Goal: Task Accomplishment & Management: Manage account settings

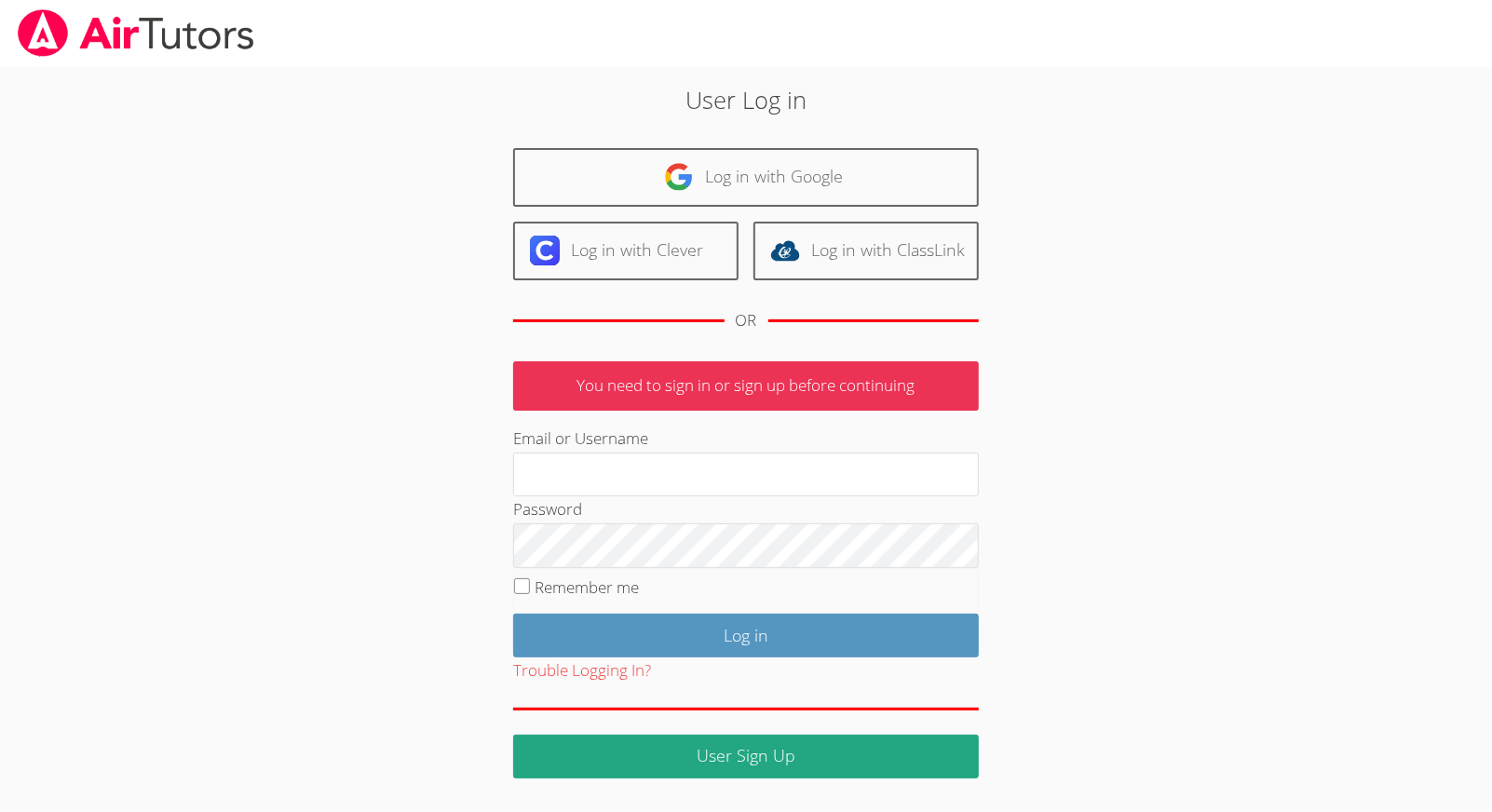
click at [237, 499] on div "User Log in Log in with Google Log in with Clever Log in with ClassLink OR You …" at bounding box center [745, 423] width 1119 height 711
click at [506, 581] on div "User Log in Log in with Google Log in with Clever Log in with ClassLink OR You …" at bounding box center [745, 429] width 805 height 695
click at [530, 586] on fieldset "Remember me" at bounding box center [746, 591] width 466 height 47
click at [524, 587] on input "Remember me" at bounding box center [522, 586] width 16 height 16
checkbox input "true"
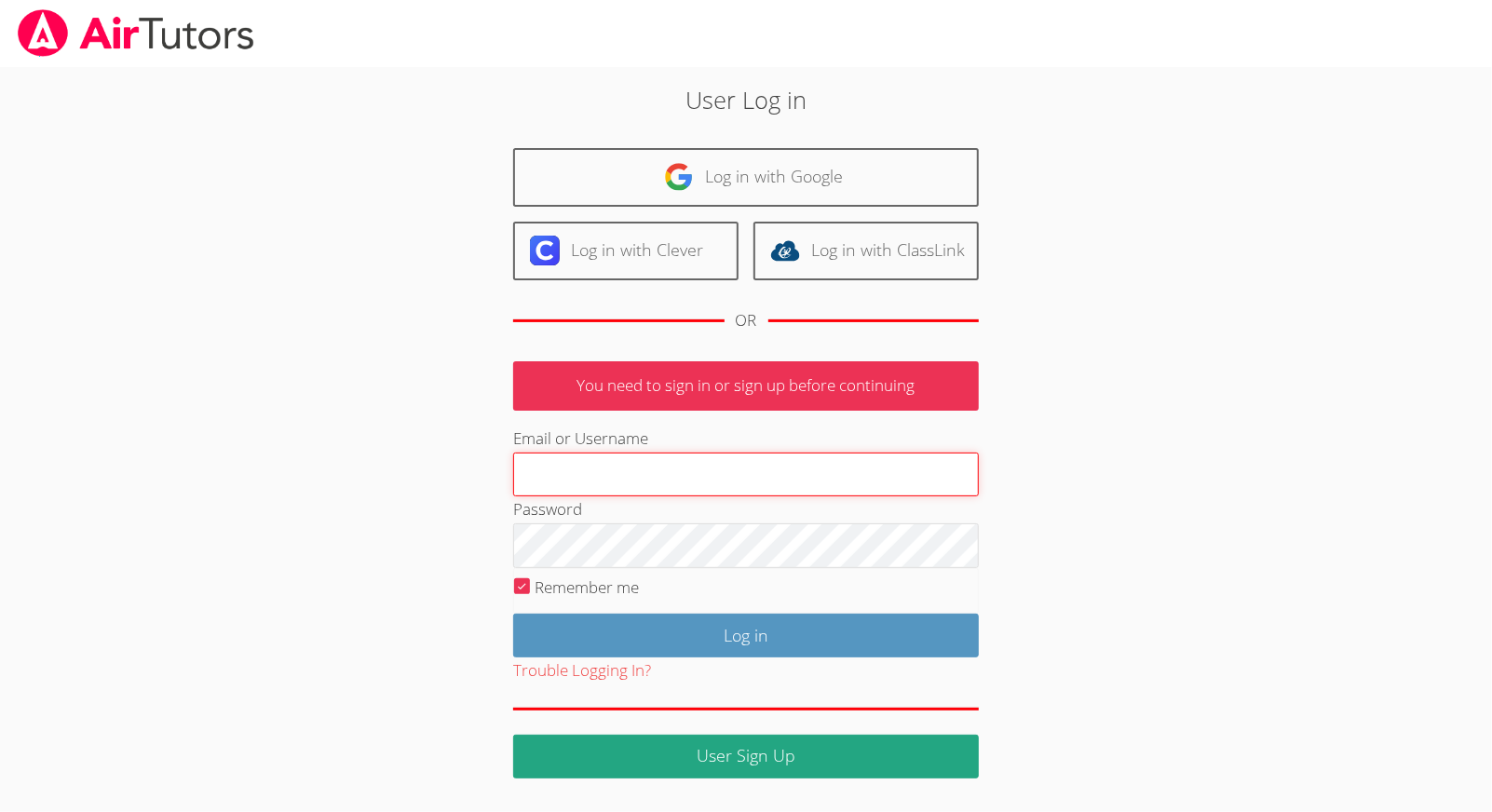
click at [588, 463] on input "Email or Username" at bounding box center [746, 475] width 466 height 45
type input "joebommarito@gmail.com"
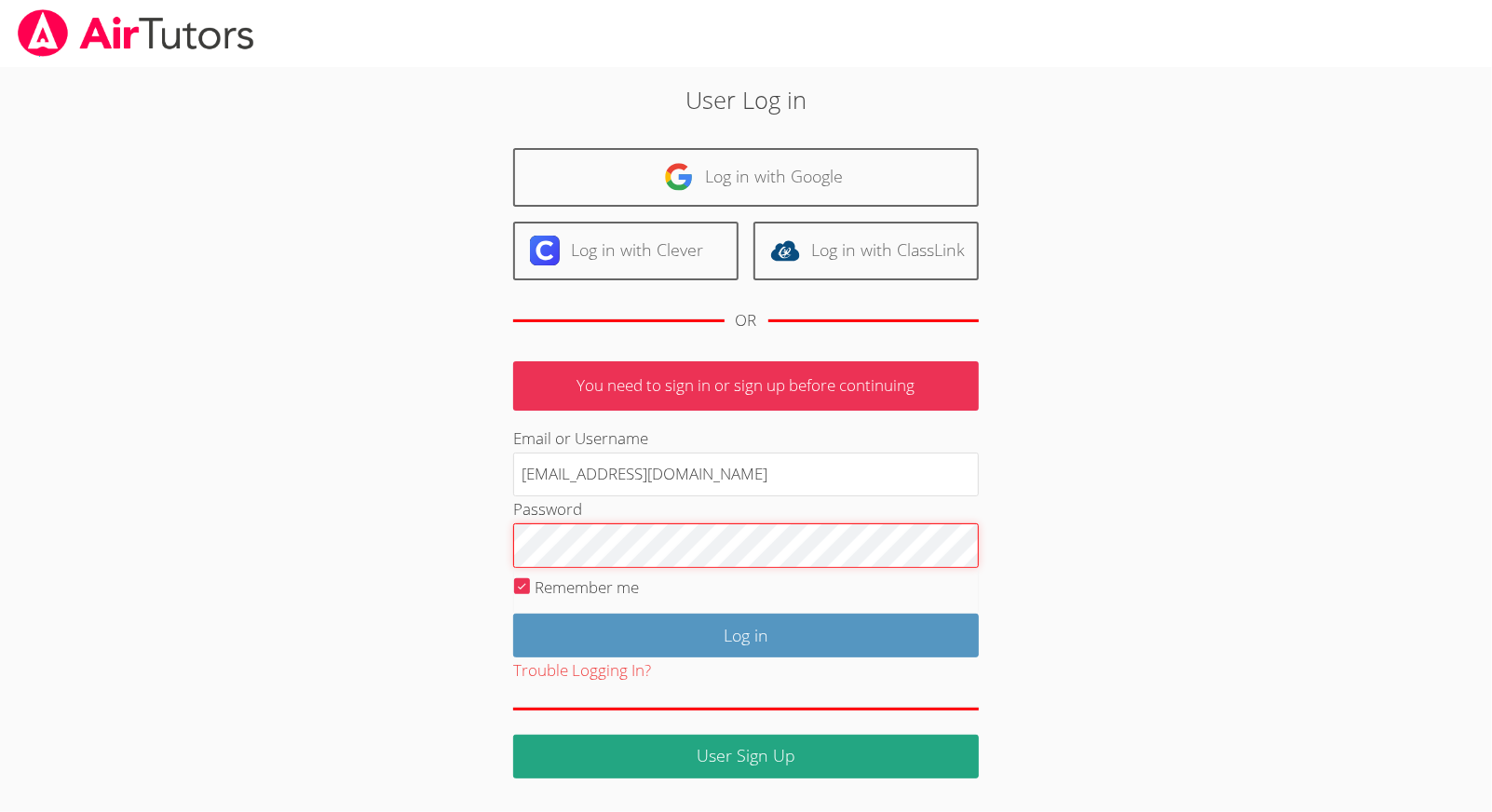
click at [746, 632] on input "Log in" at bounding box center [746, 635] width 466 height 44
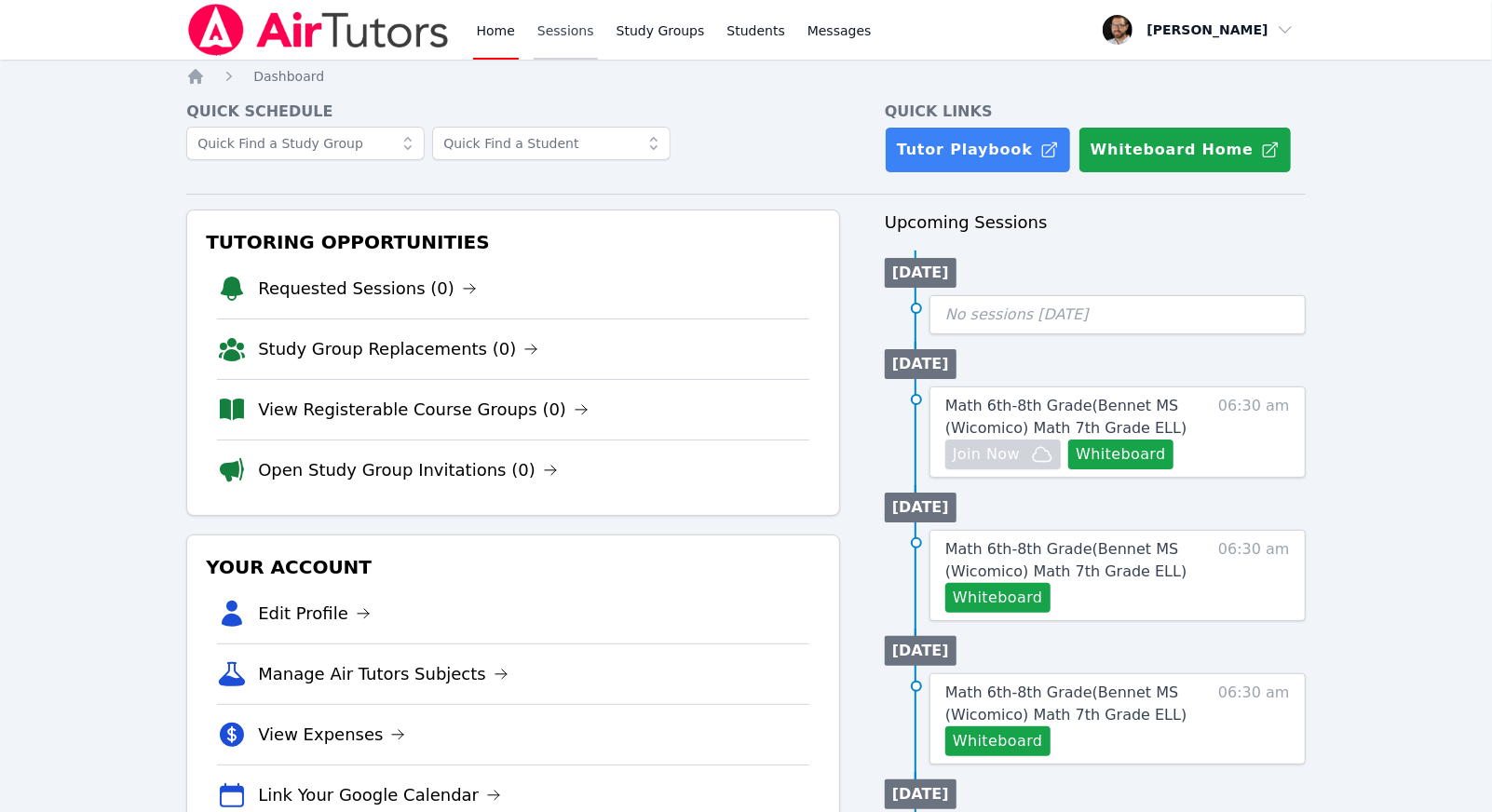
click at [554, 49] on link "Sessions" at bounding box center [566, 29] width 64 height 59
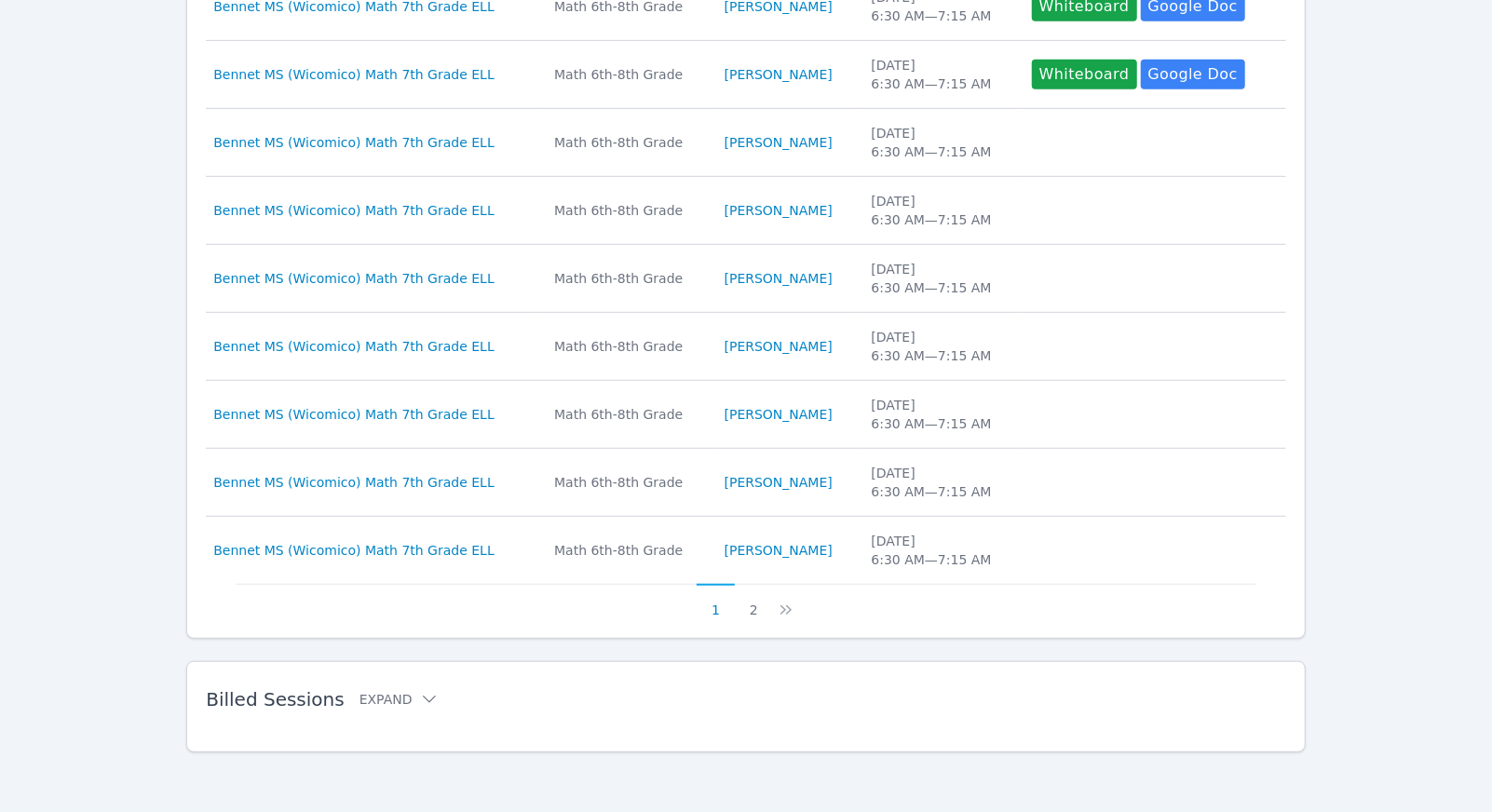
scroll to position [538, 0]
click at [399, 697] on button "Expand" at bounding box center [398, 700] width 79 height 18
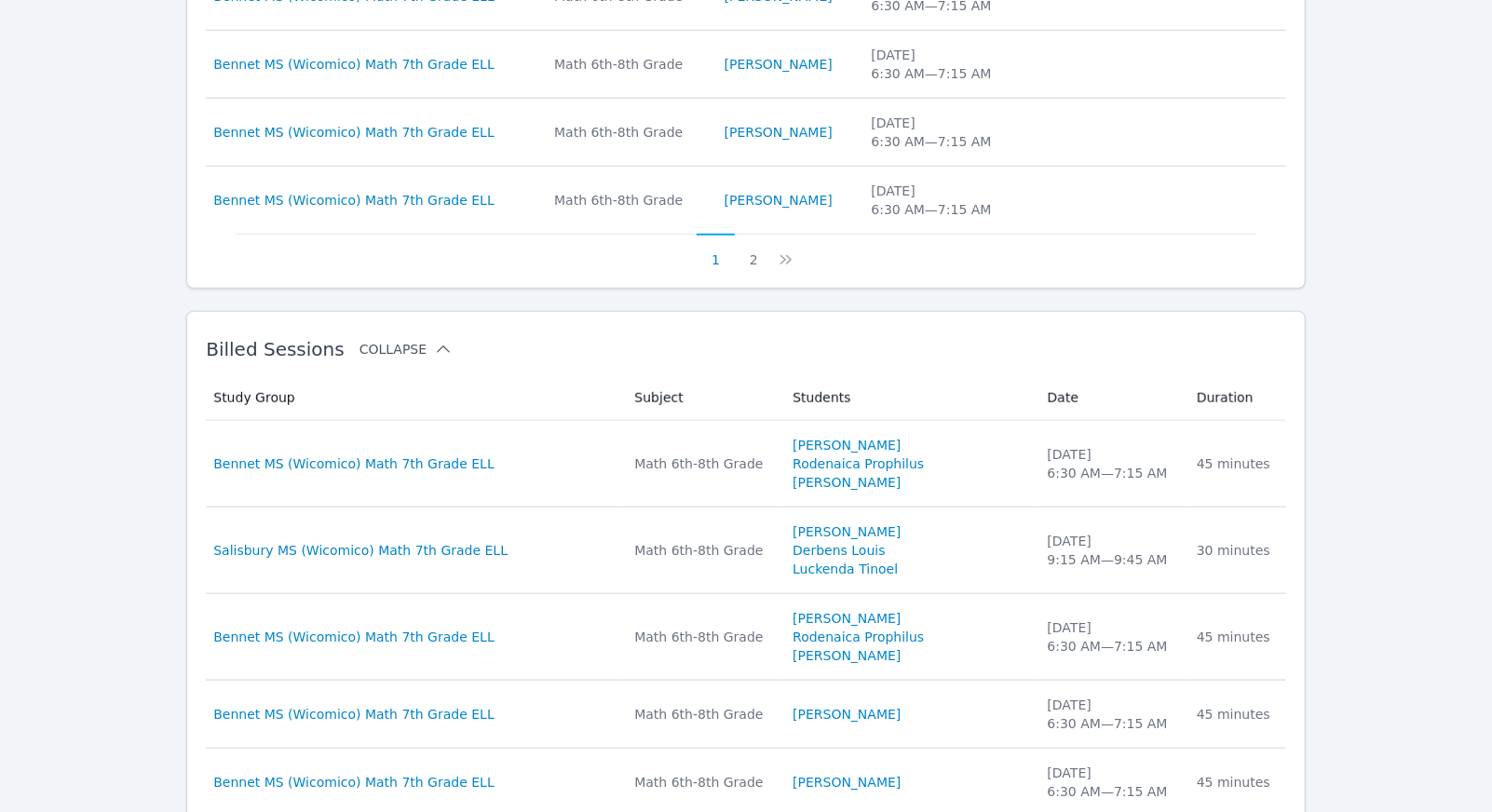
scroll to position [892, 0]
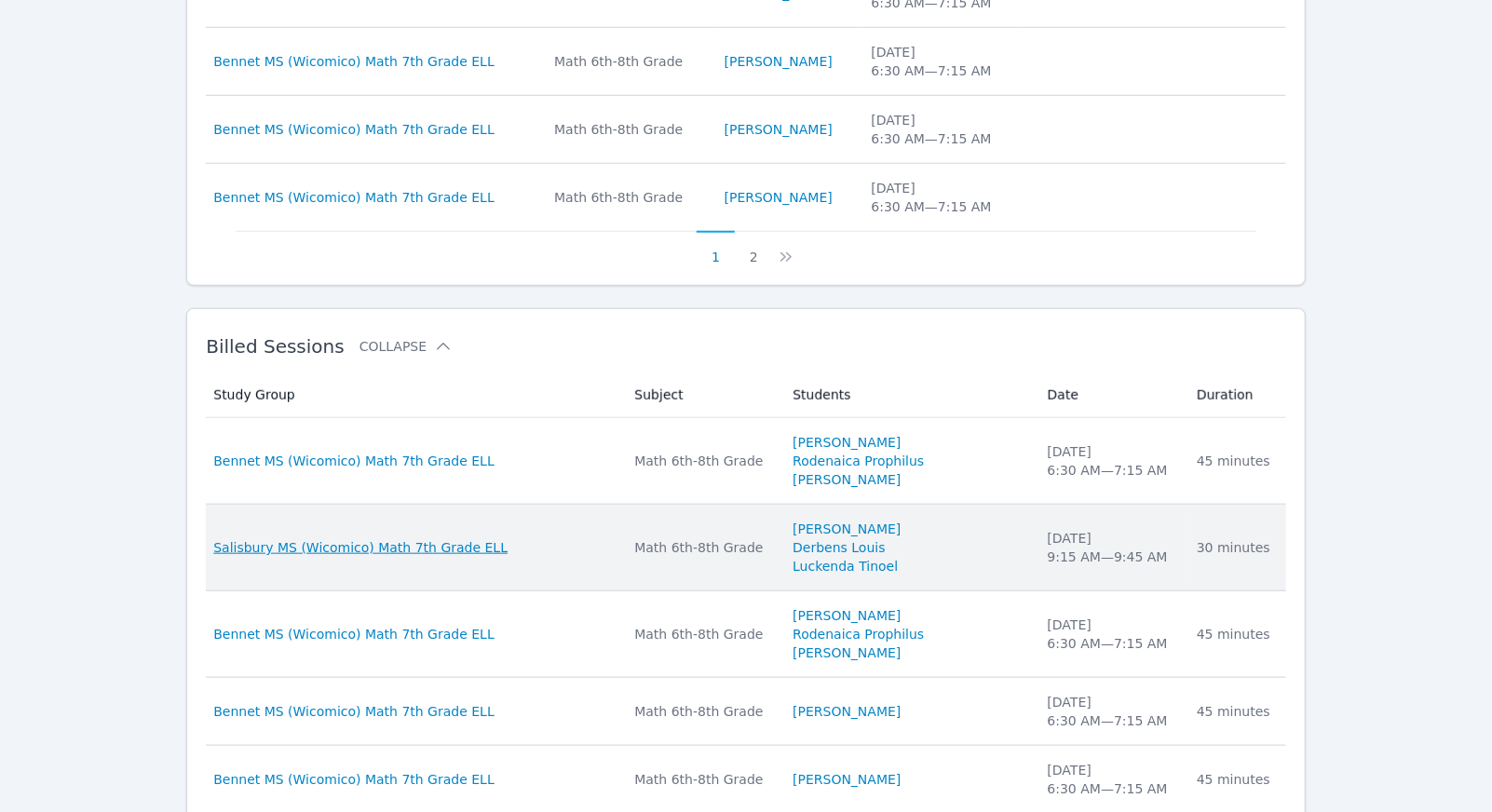
click at [442, 551] on span "Salisbury MS (Wicomico) Math 7th Grade ELL" at bounding box center [360, 547] width 294 height 18
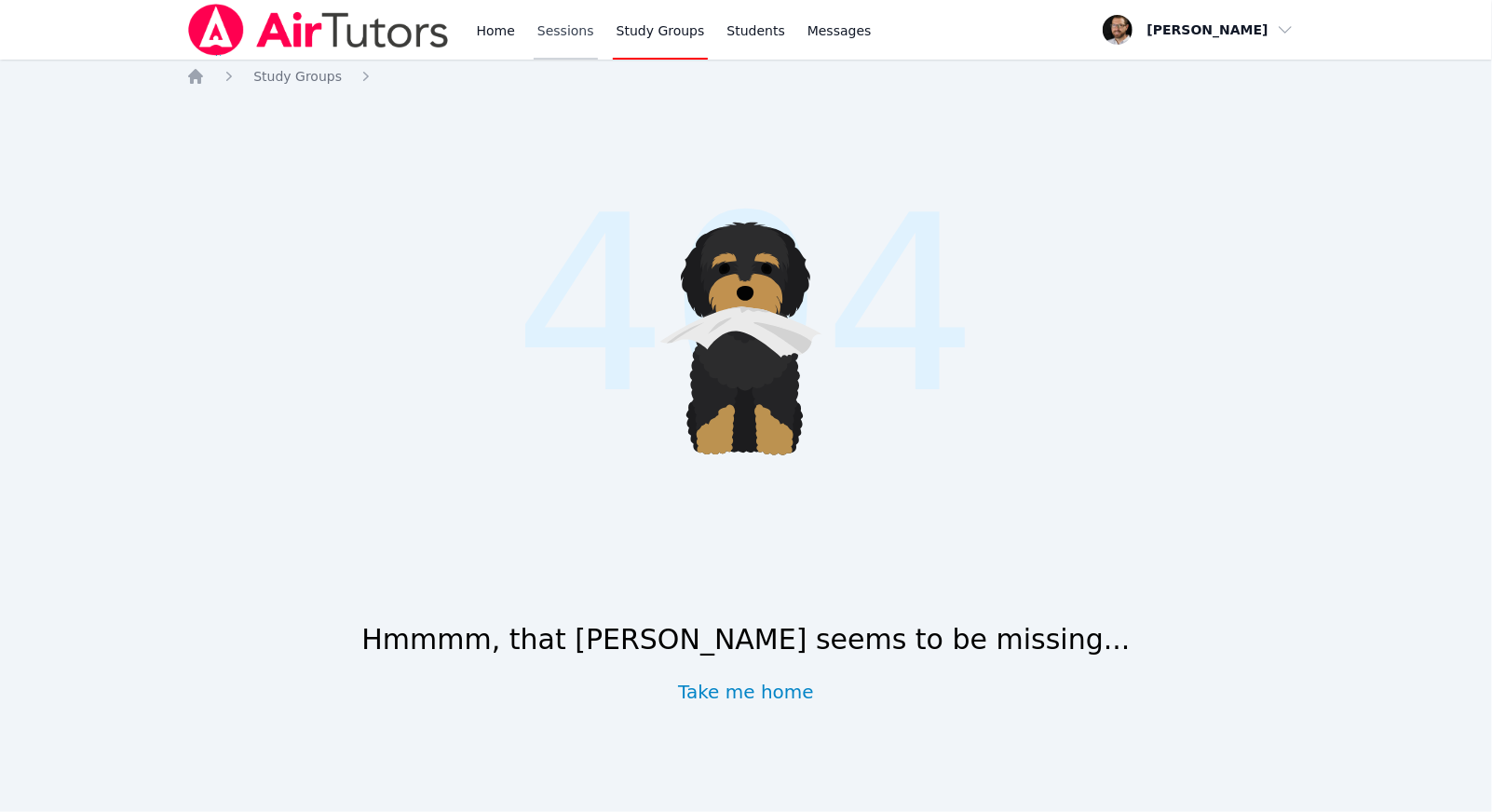
click at [548, 18] on link "Sessions" at bounding box center [566, 29] width 64 height 59
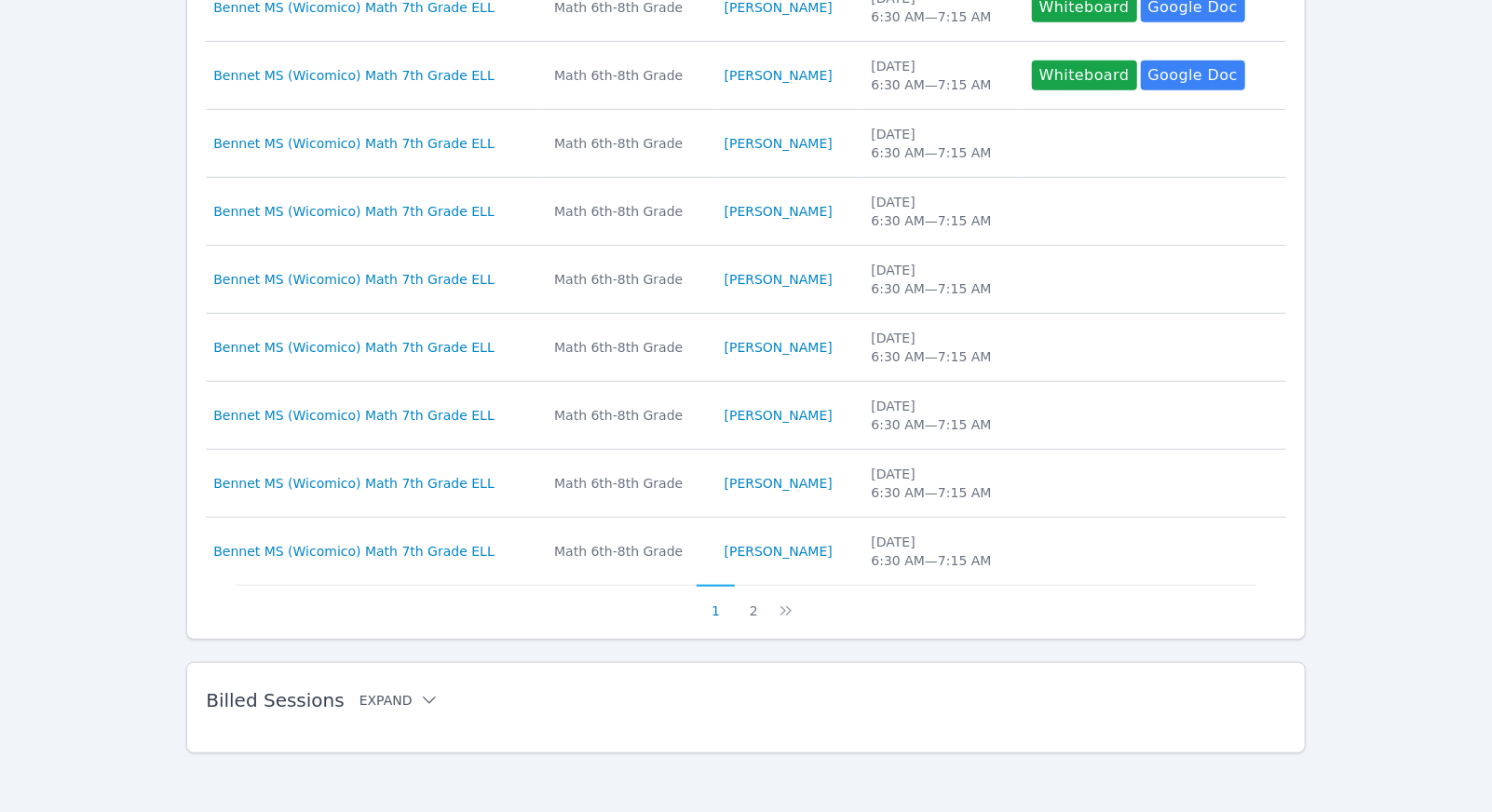
click at [380, 692] on button "Expand" at bounding box center [398, 700] width 79 height 18
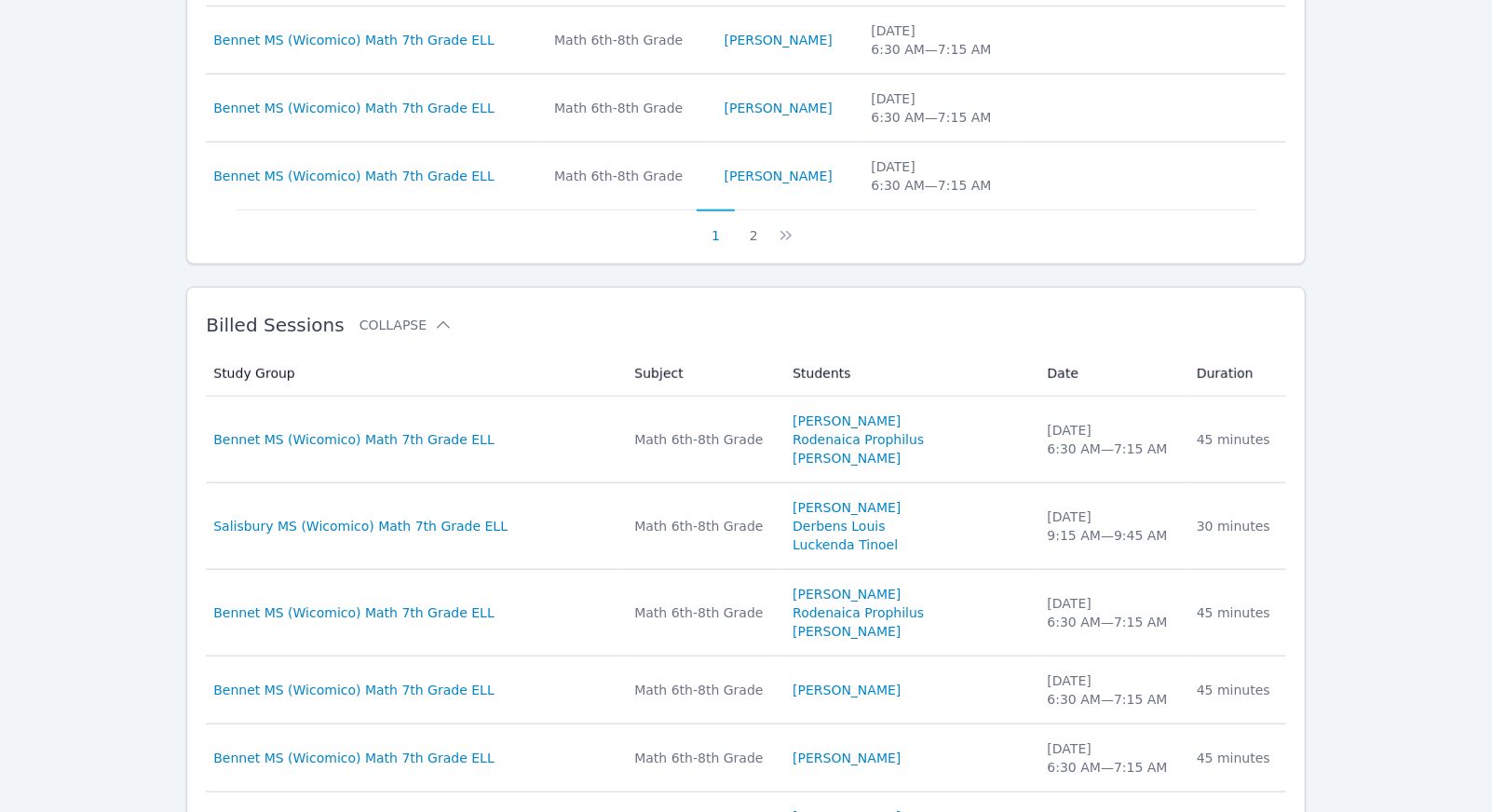
scroll to position [954, 0]
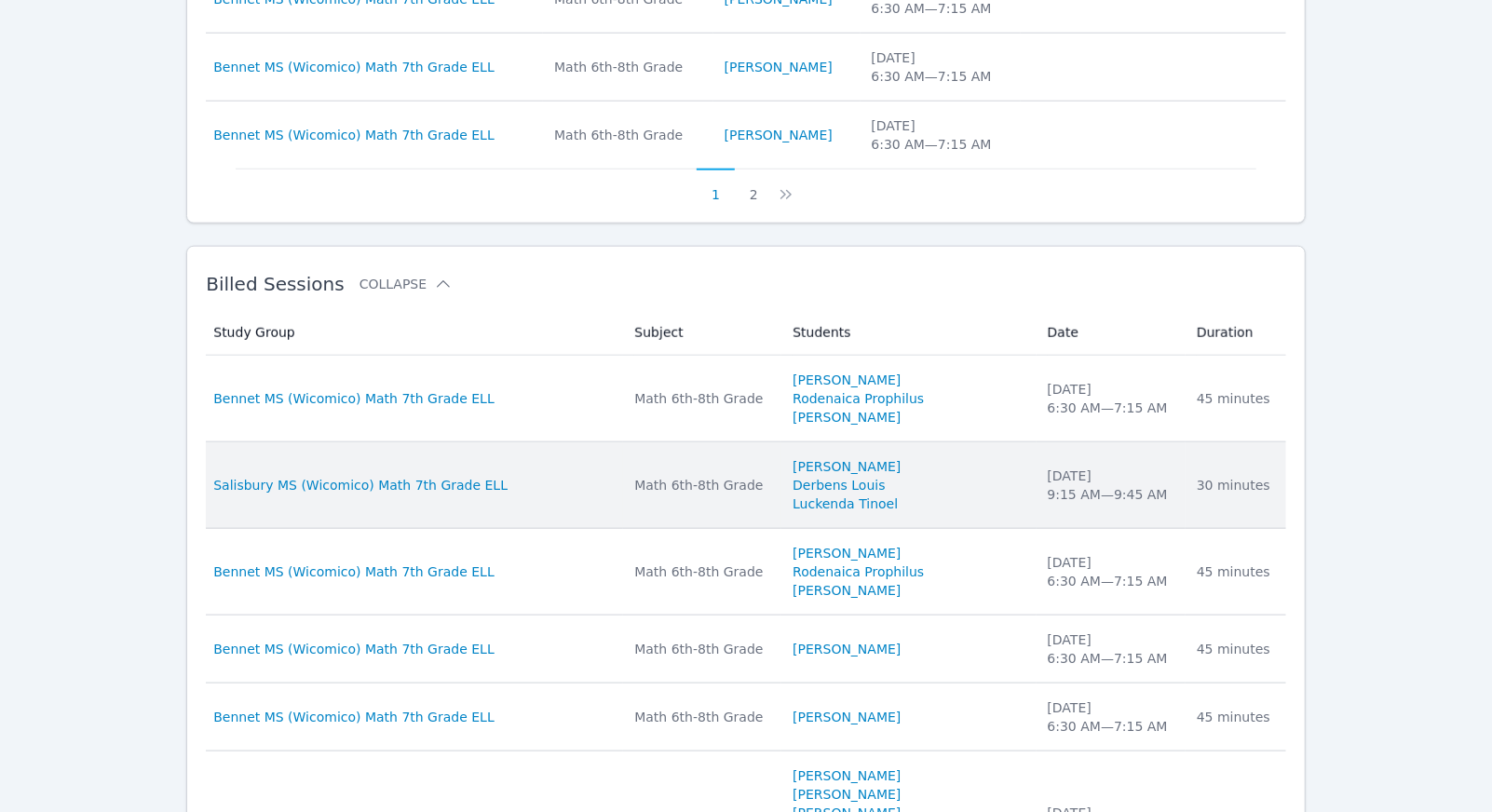
click at [713, 483] on div "Math 6th-8th Grade" at bounding box center [702, 485] width 136 height 18
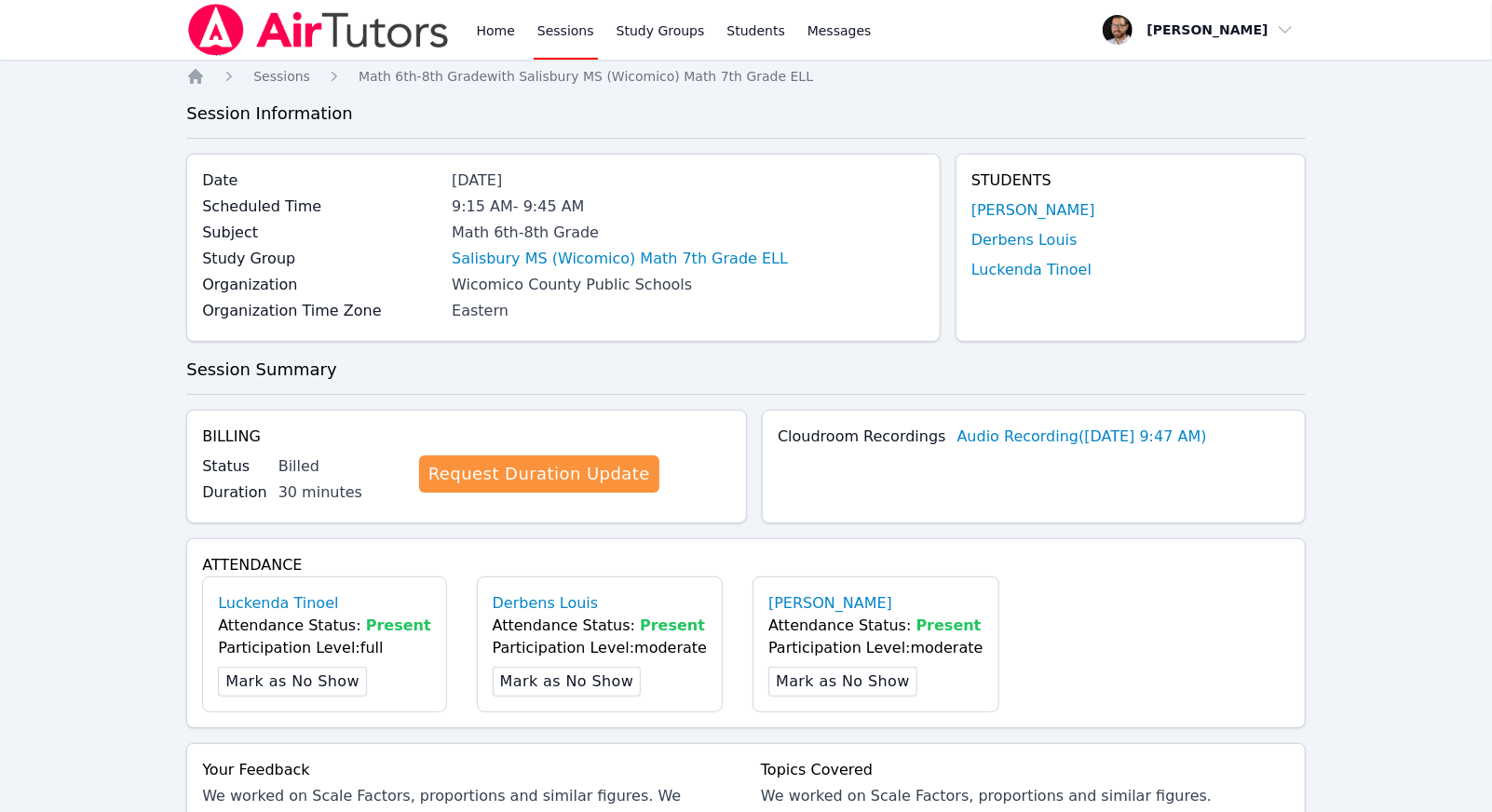
click at [1257, 33] on span "button" at bounding box center [1198, 30] width 203 height 41
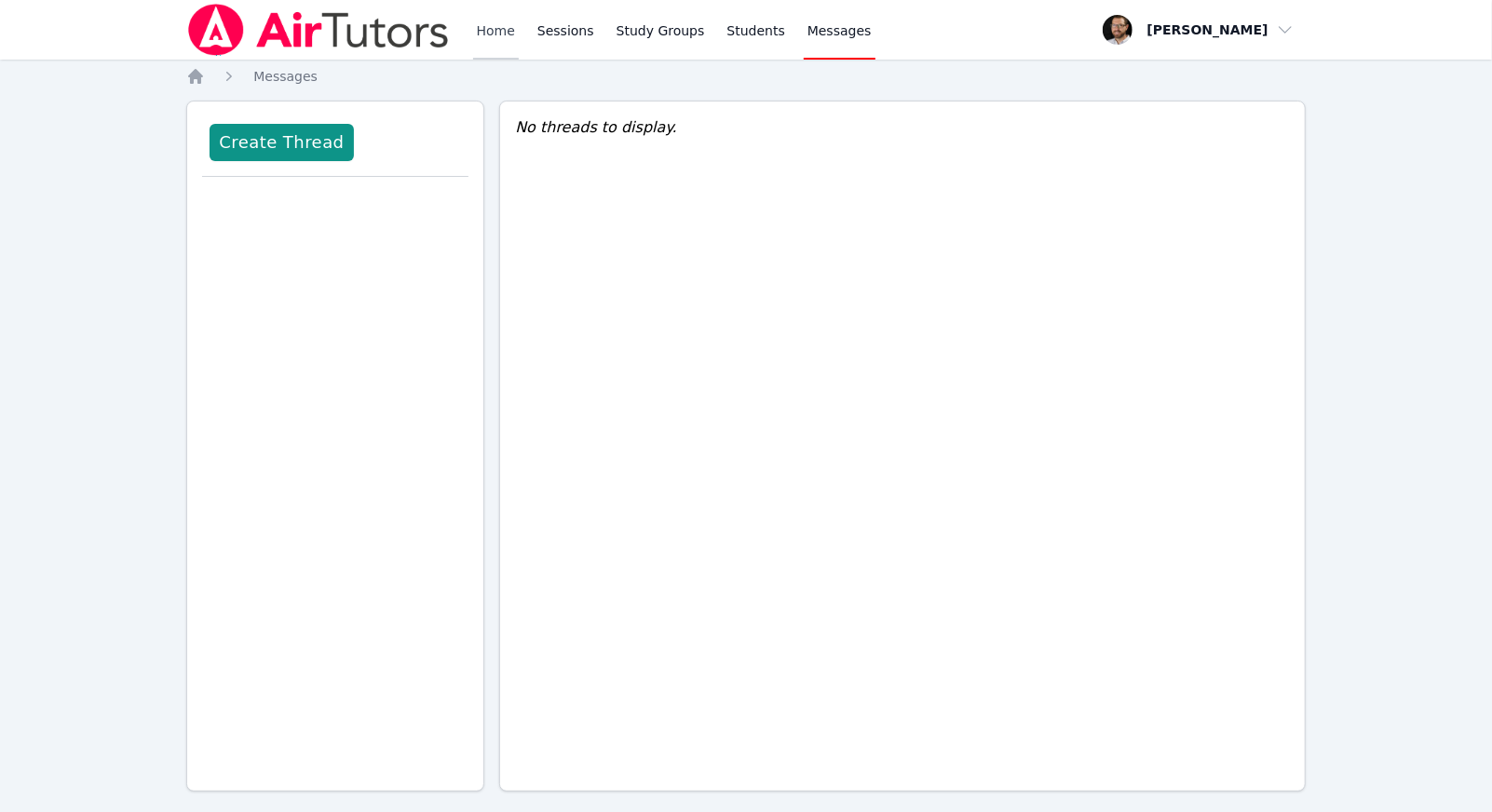
click at [496, 19] on link "Home" at bounding box center [496, 29] width 46 height 59
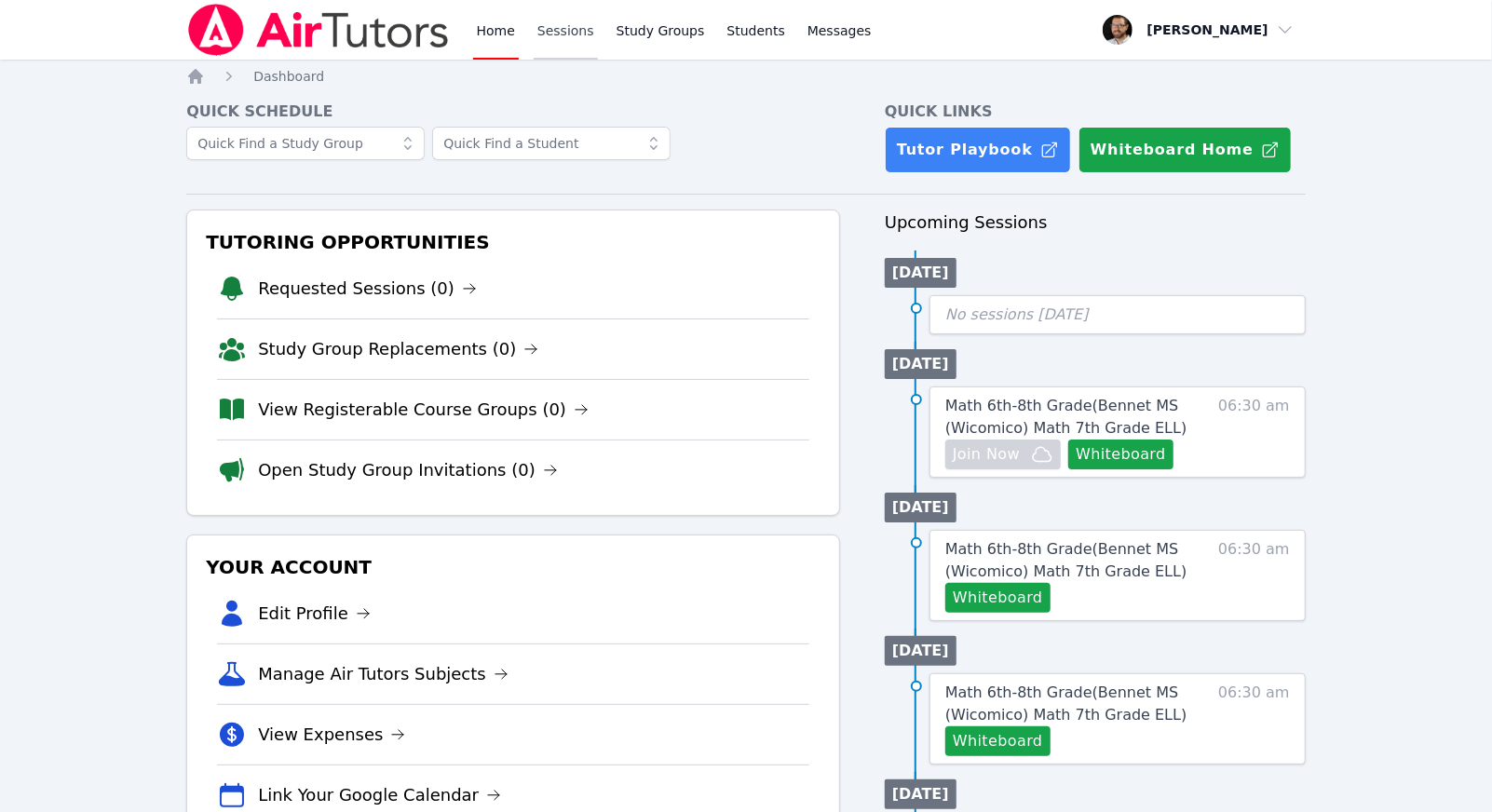
click at [542, 32] on link "Sessions" at bounding box center [566, 29] width 64 height 59
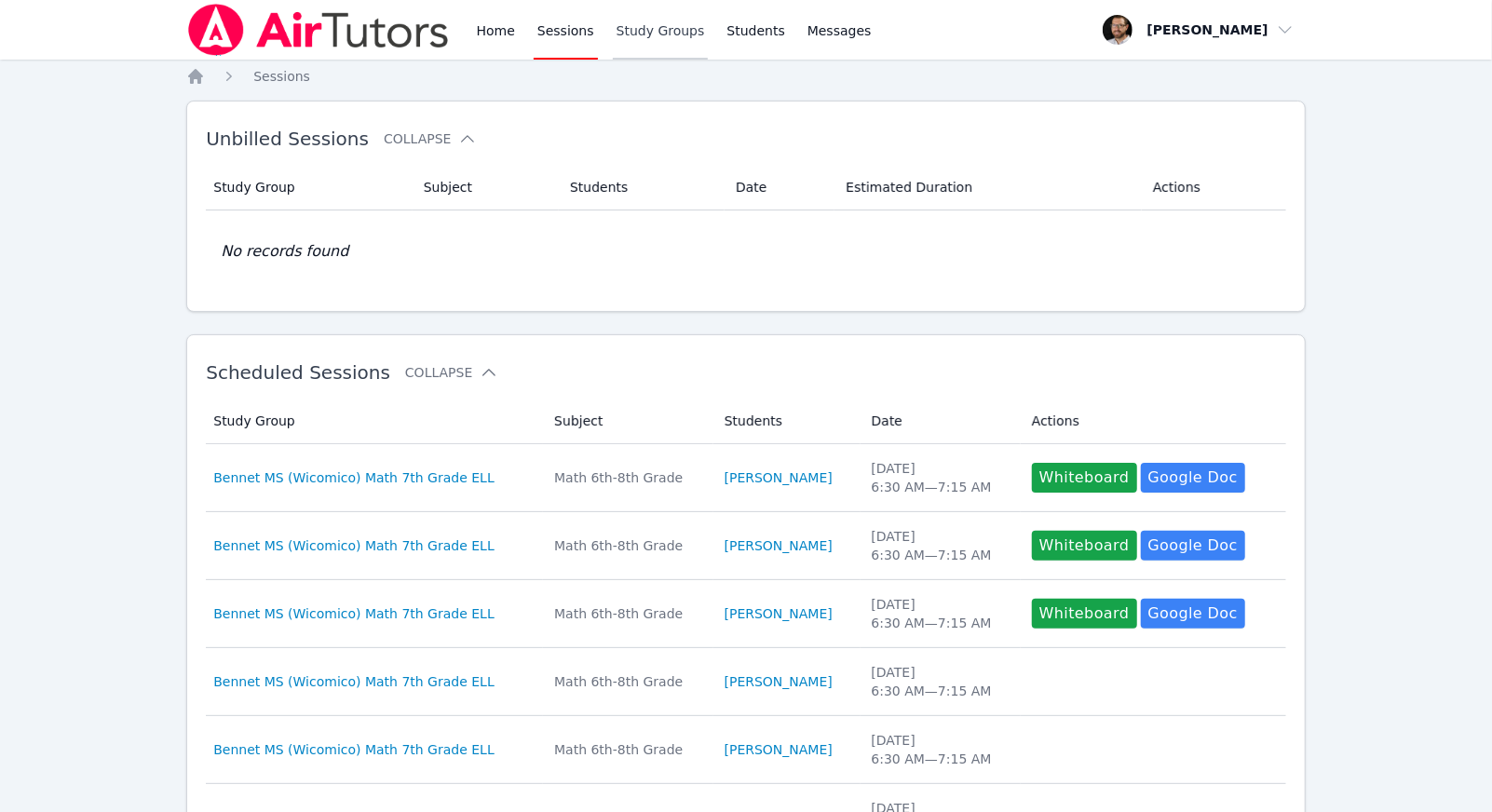
click at [659, 33] on link "Study Groups" at bounding box center [660, 29] width 95 height 59
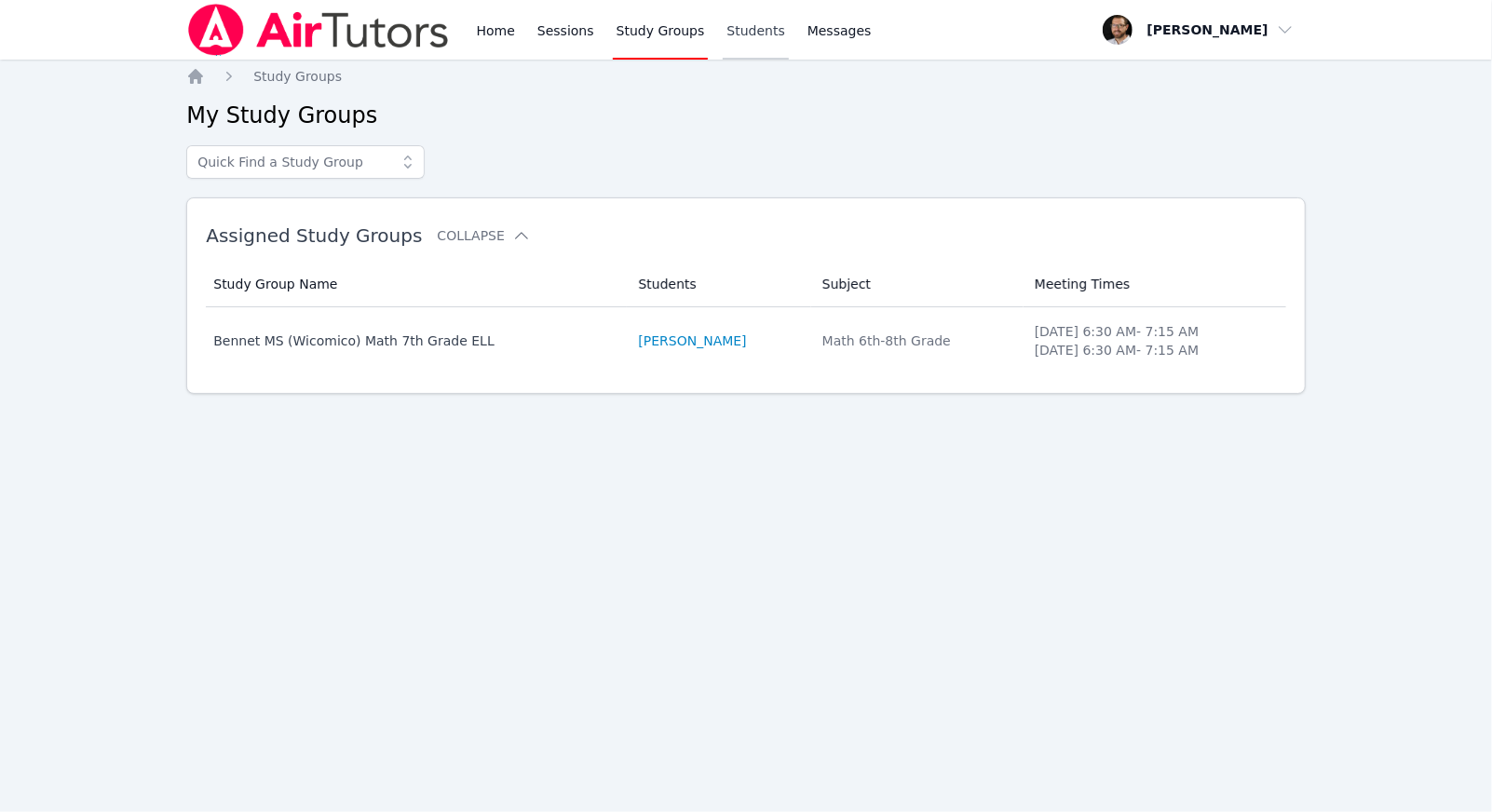
click at [742, 45] on link "Students" at bounding box center [755, 29] width 65 height 59
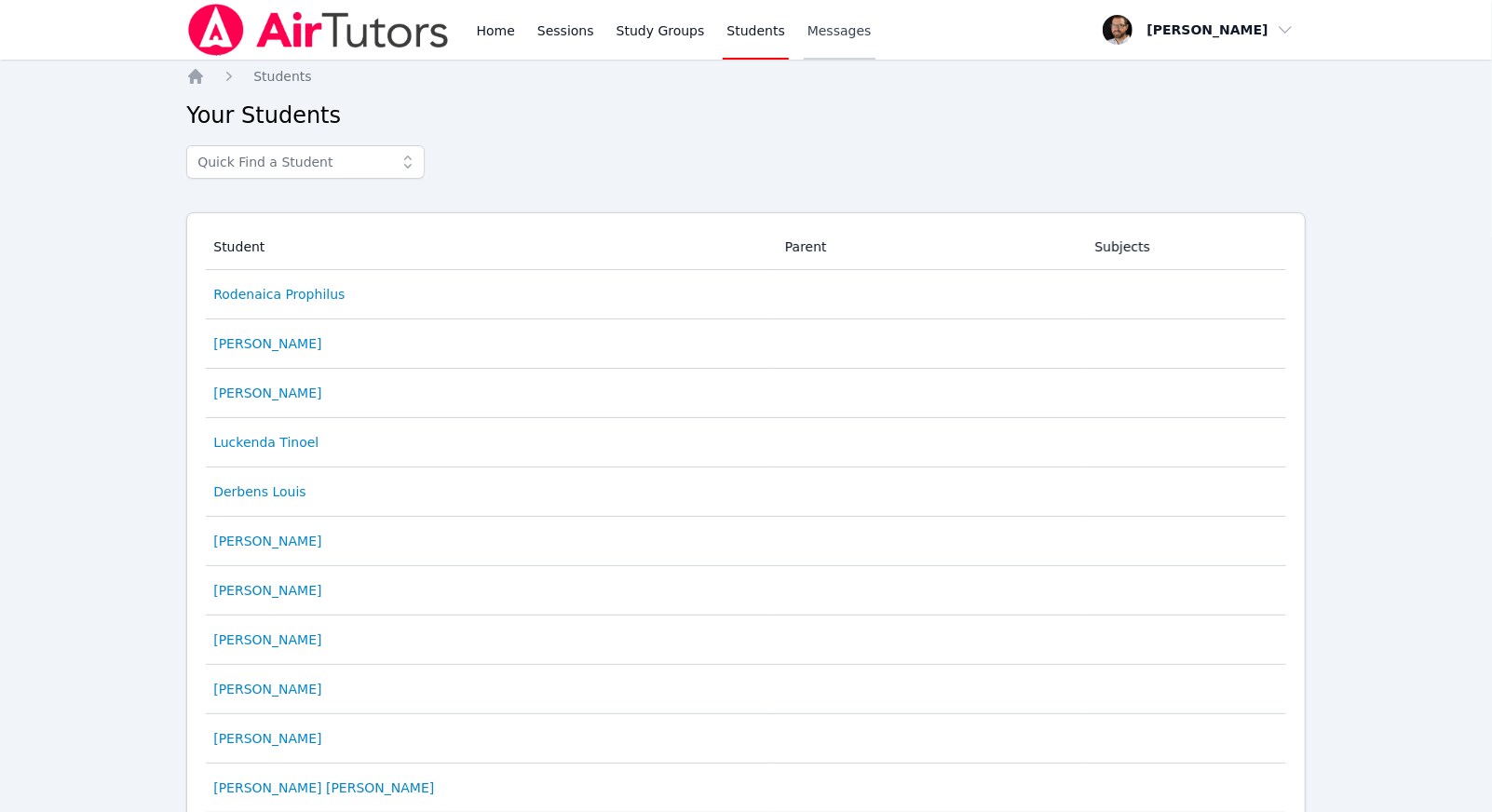
click at [854, 28] on span "Messages" at bounding box center [839, 30] width 64 height 18
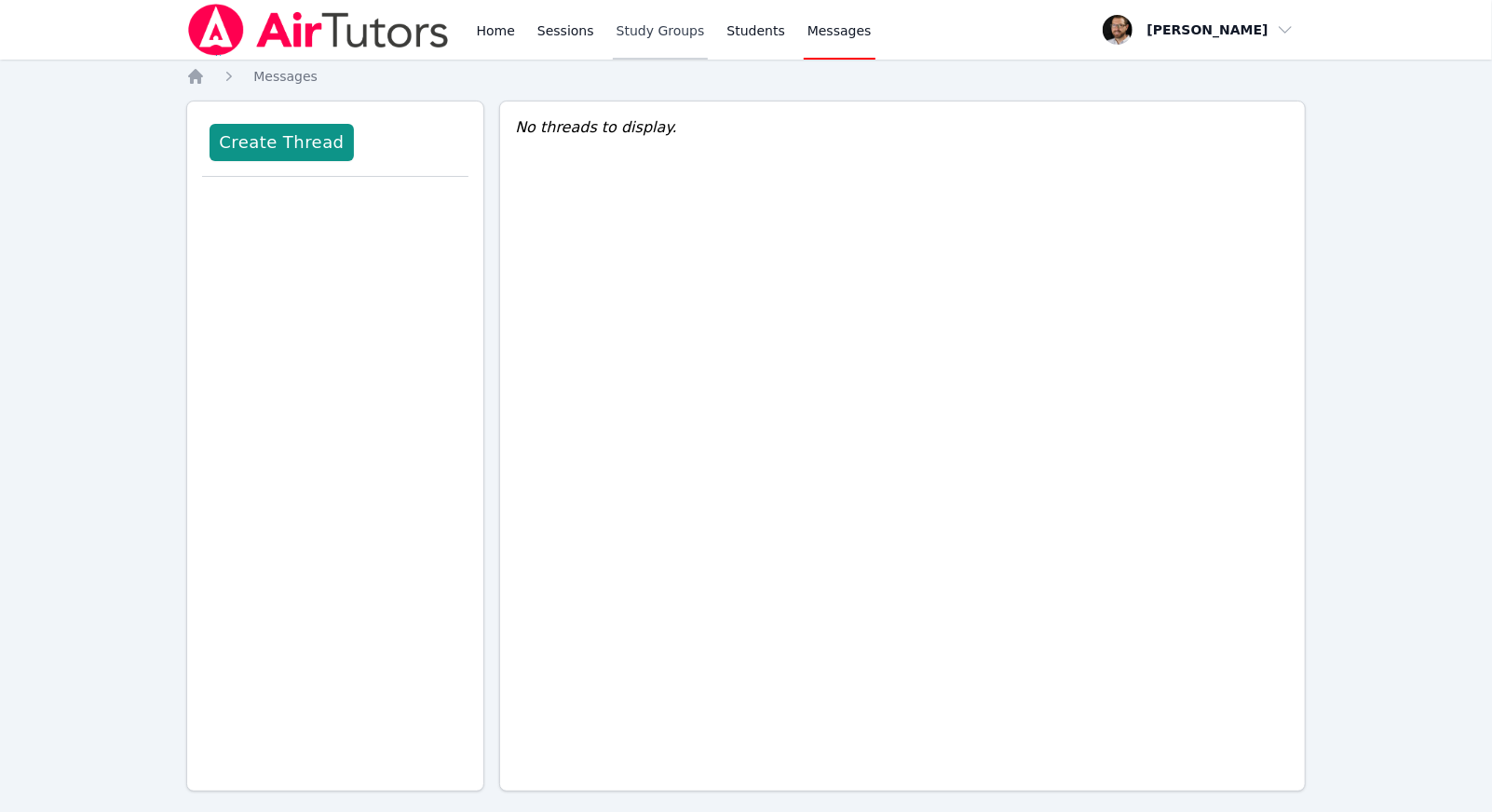
click at [647, 21] on link "Study Groups" at bounding box center [660, 29] width 95 height 59
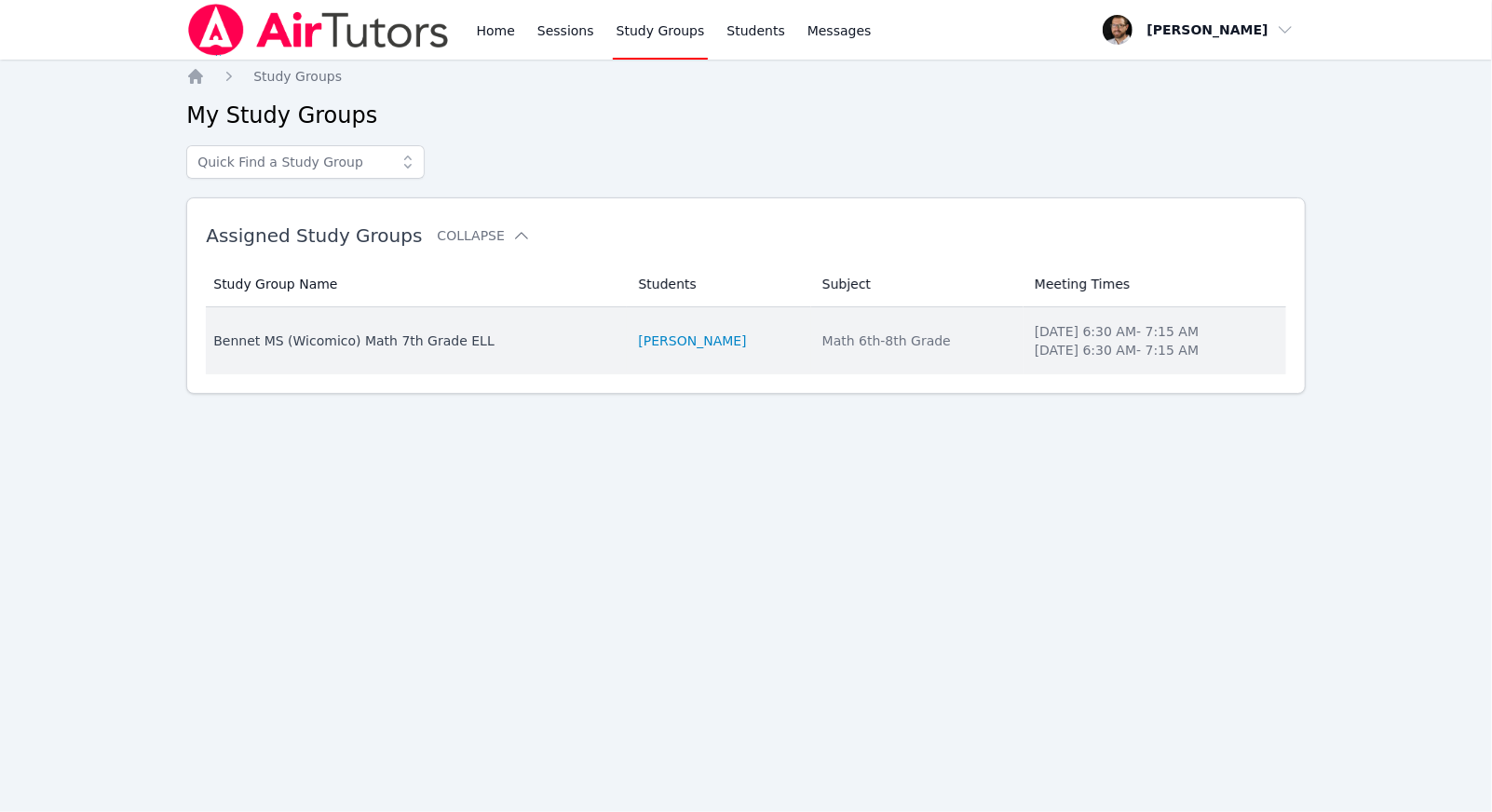
click at [469, 339] on div "Bennet MS (Wicomico) Math 7th Grade ELL" at bounding box center [414, 340] width 402 height 18
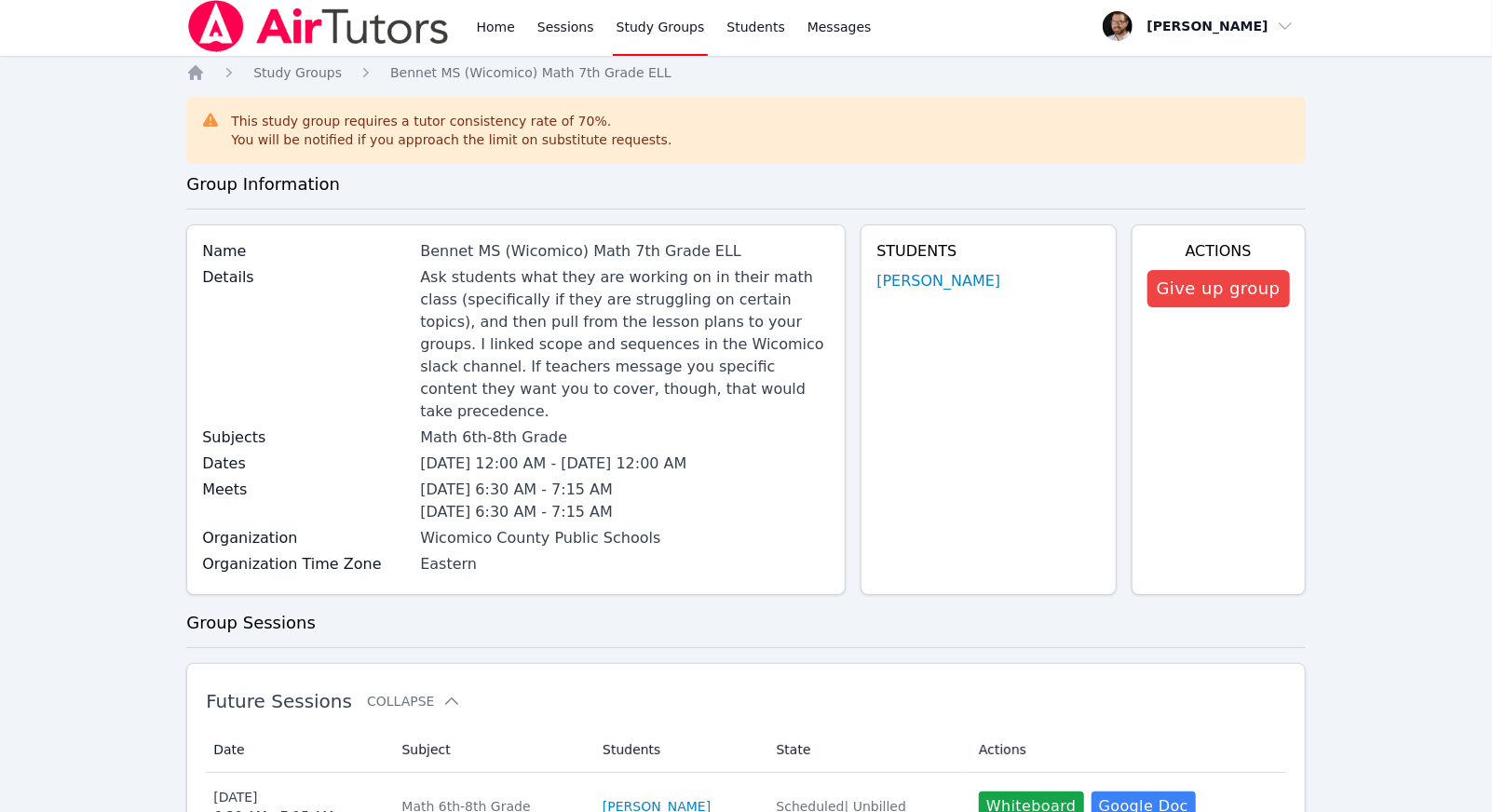
scroll to position [7, 0]
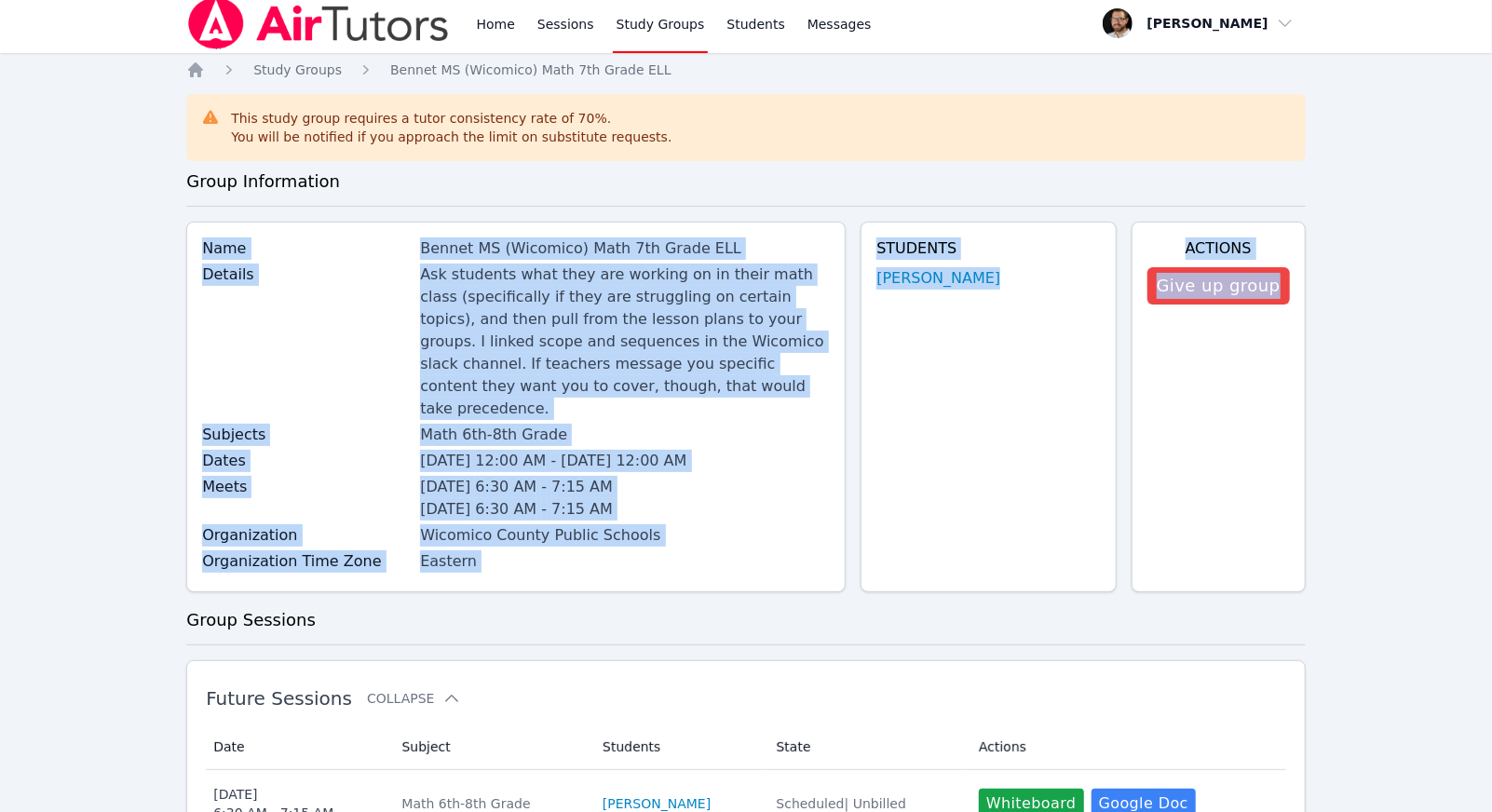
drag, startPoint x: 1284, startPoint y: 542, endPoint x: 203, endPoint y: 237, distance: 1123.2
click at [203, 237] on div "Name Bennet MS (Wicomico) Math 7th Grade ELL Details Ask students what they are…" at bounding box center [745, 415] width 1119 height 386
copy div "Name Bennet MS (Wicomico) Math 7th Grade ELL Details Ask students what they are…"
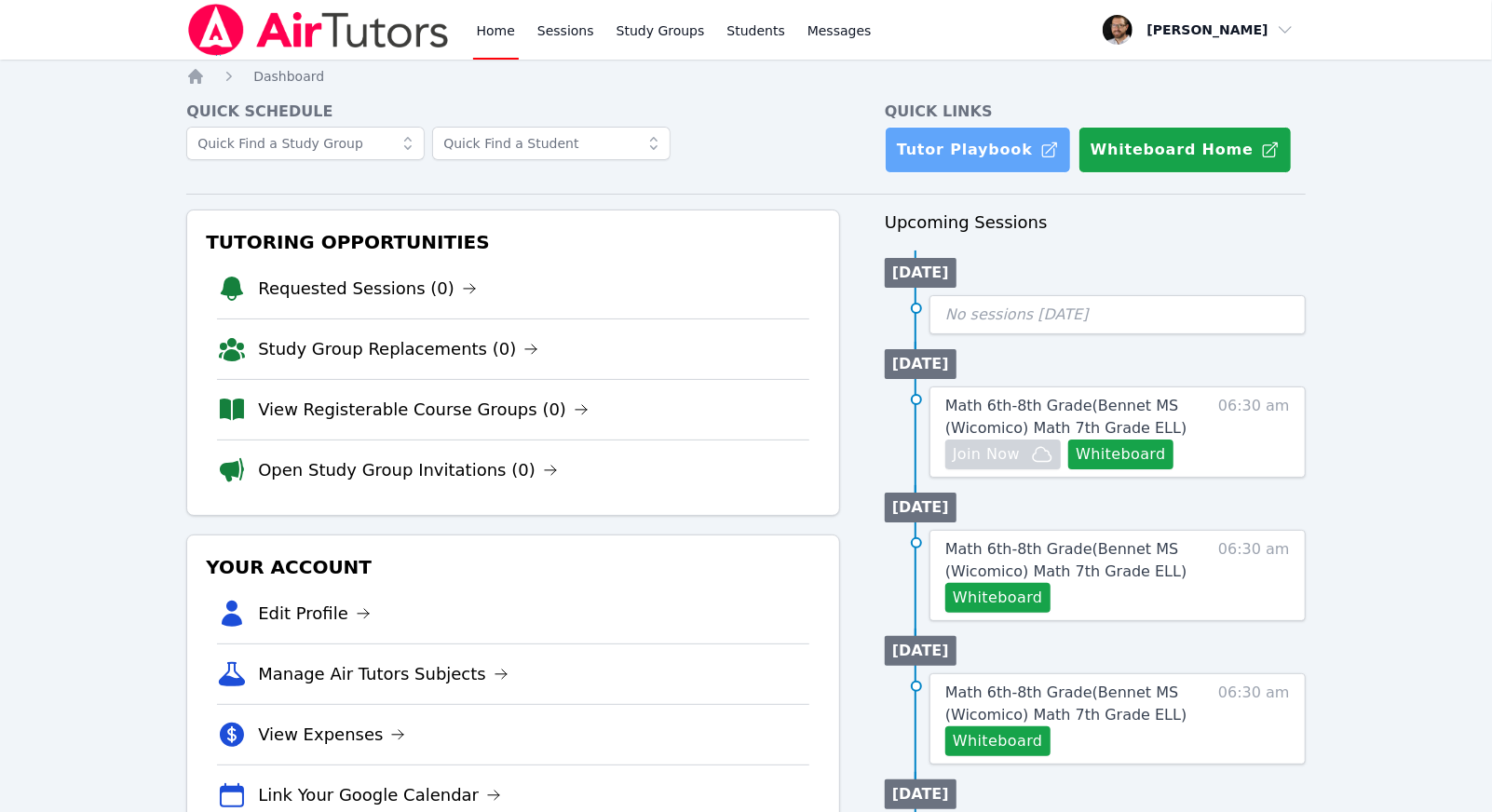
click at [986, 159] on link "Tutor Playbook" at bounding box center [977, 150] width 186 height 47
click at [522, 32] on div "Home Sessions Study Groups Students Messages" at bounding box center [674, 29] width 402 height 59
click at [585, 32] on link "Sessions" at bounding box center [566, 29] width 64 height 59
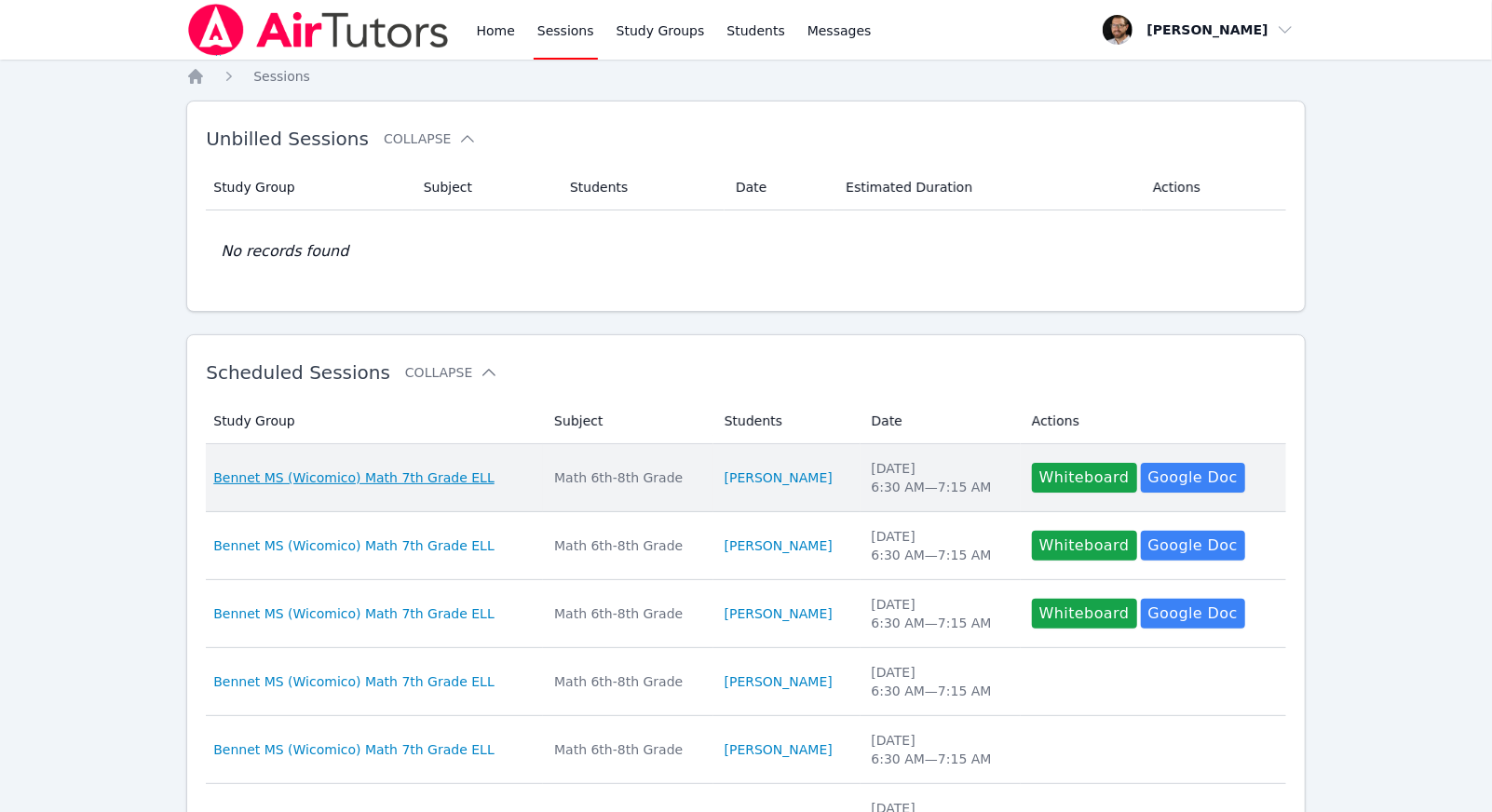
click at [430, 477] on span "Bennet MS (Wicomico) Math 7th Grade ELL" at bounding box center [354, 477] width 281 height 18
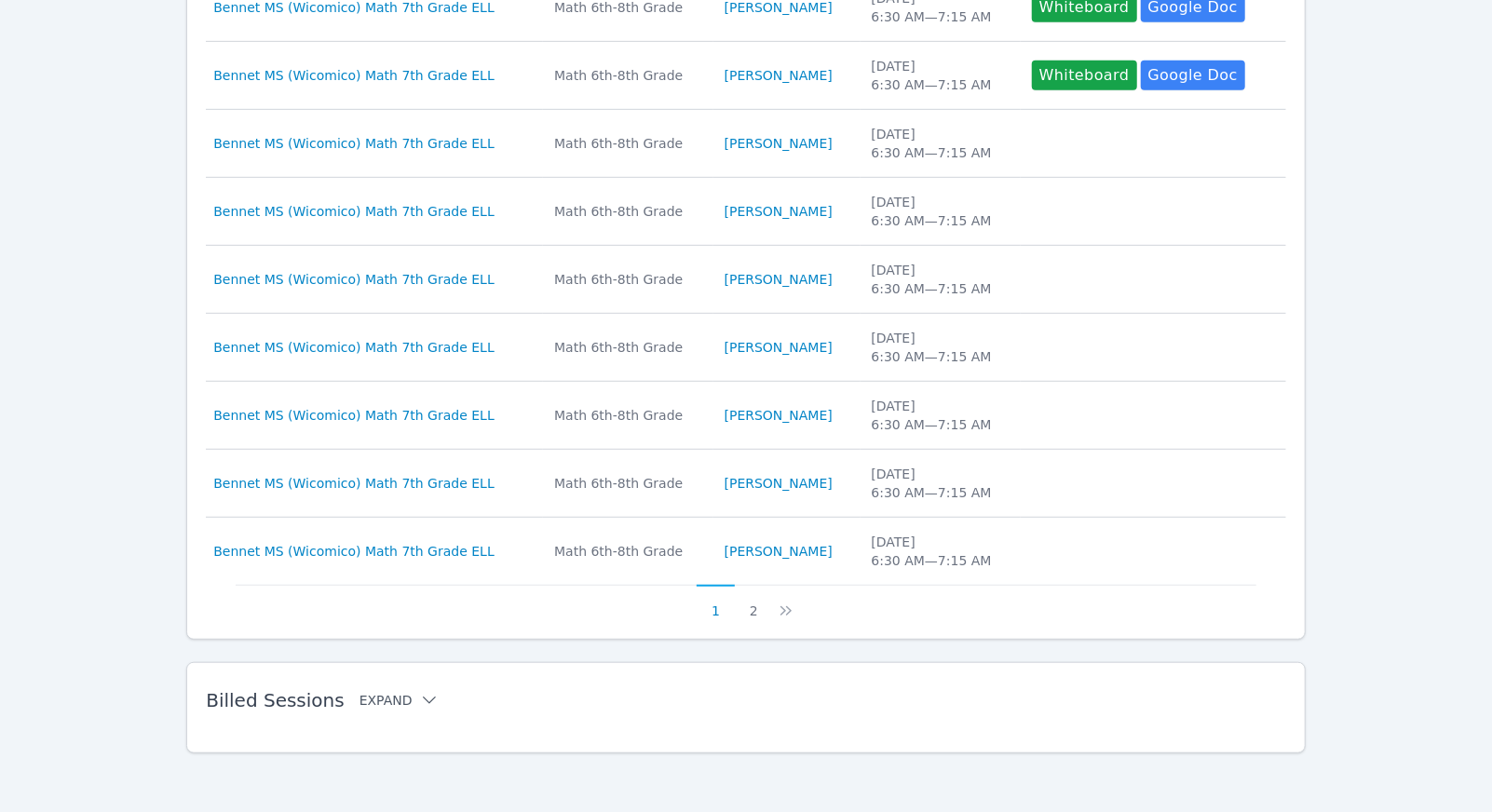
click at [379, 703] on button "Expand" at bounding box center [398, 700] width 79 height 18
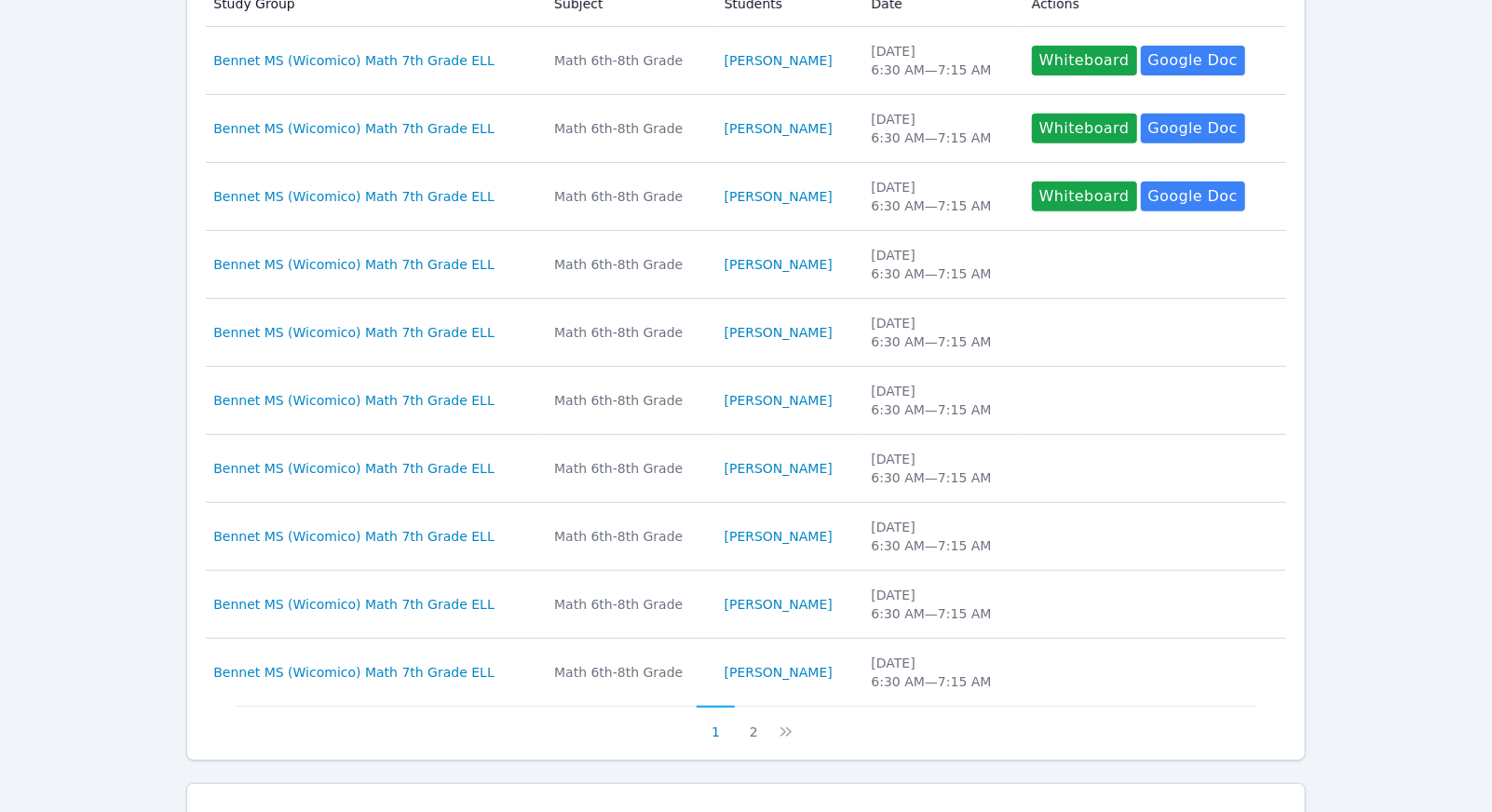
scroll to position [317, 0]
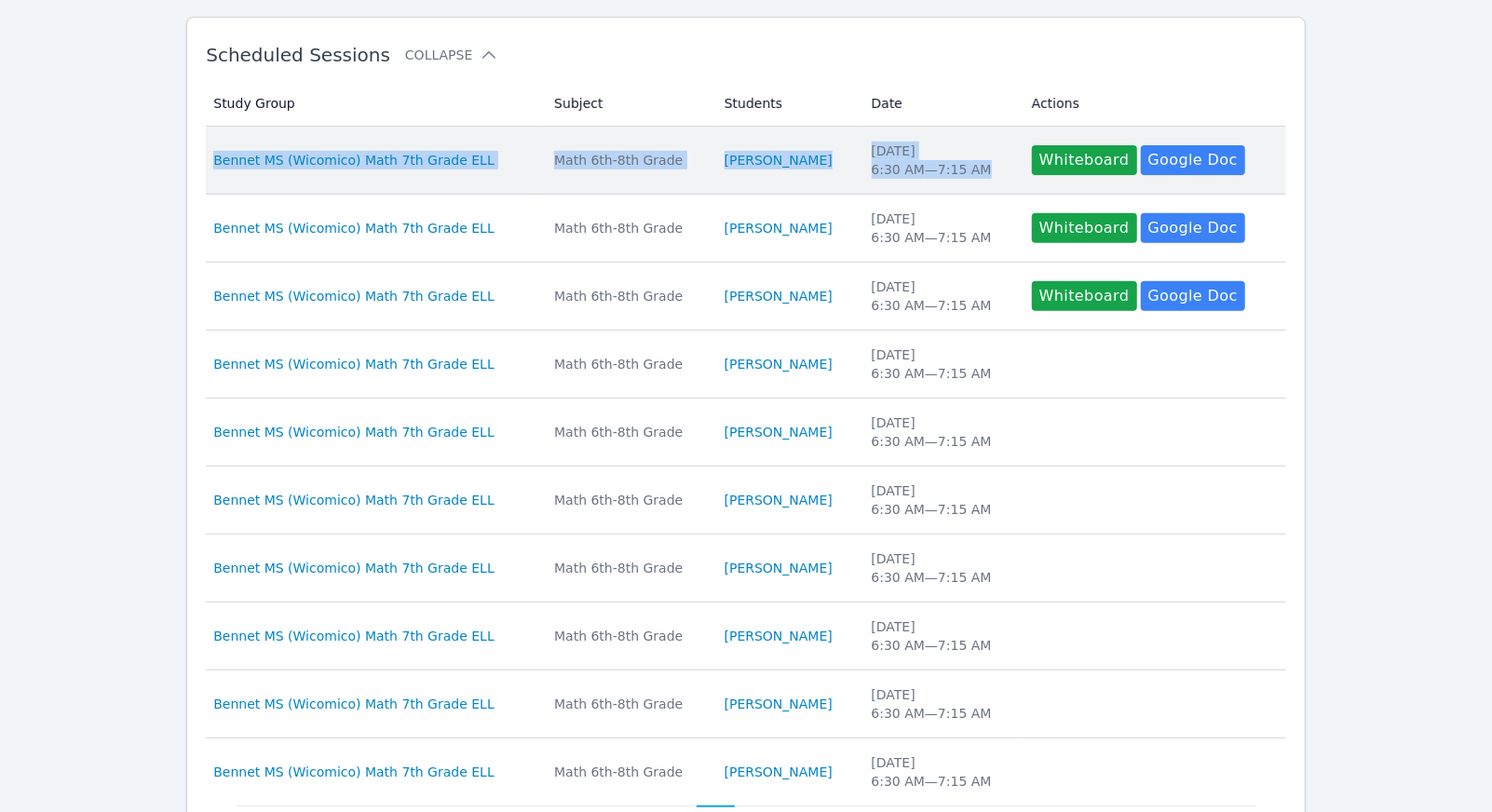
drag, startPoint x: 206, startPoint y: 129, endPoint x: 1005, endPoint y: 174, distance: 800.3
click at [1005, 174] on tr "Study Group Bennet MS (Wicomico) Math 7th Grade ELL Subject Math 6th-8th Grade …" at bounding box center [745, 161] width 1080 height 68
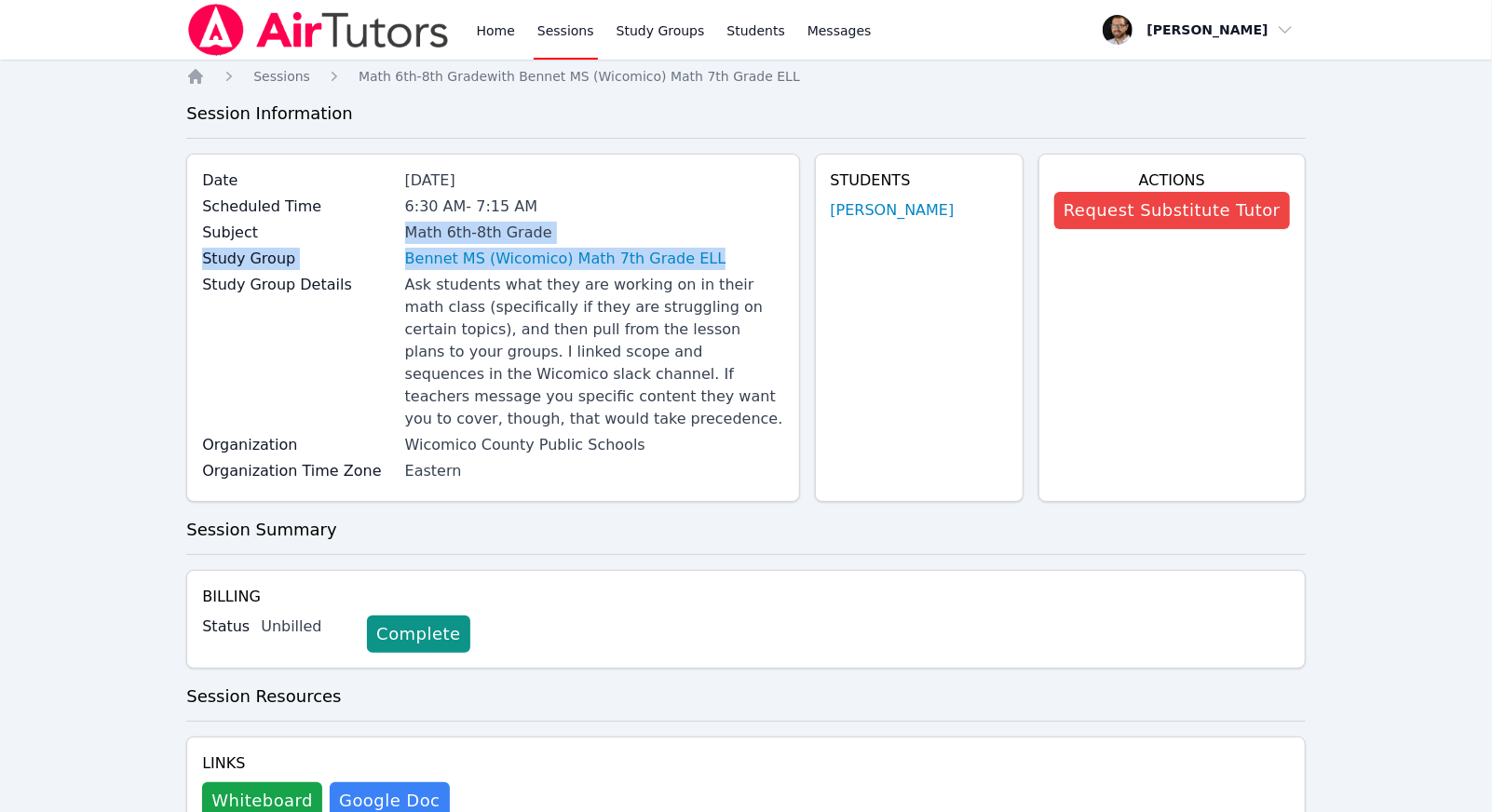
drag, startPoint x: 414, startPoint y: 227, endPoint x: 739, endPoint y: 250, distance: 325.8
click at [739, 250] on div "Date Oct 16, 2025 Scheduled Time 6:30 AM - 7:15 AM Subject Math 6th-8th Grade S…" at bounding box center [492, 328] width 613 height 349
copy div "Math 6th-8th Grade Study Group Bennet MS (Wicomico) Math 7th Grade ELL"
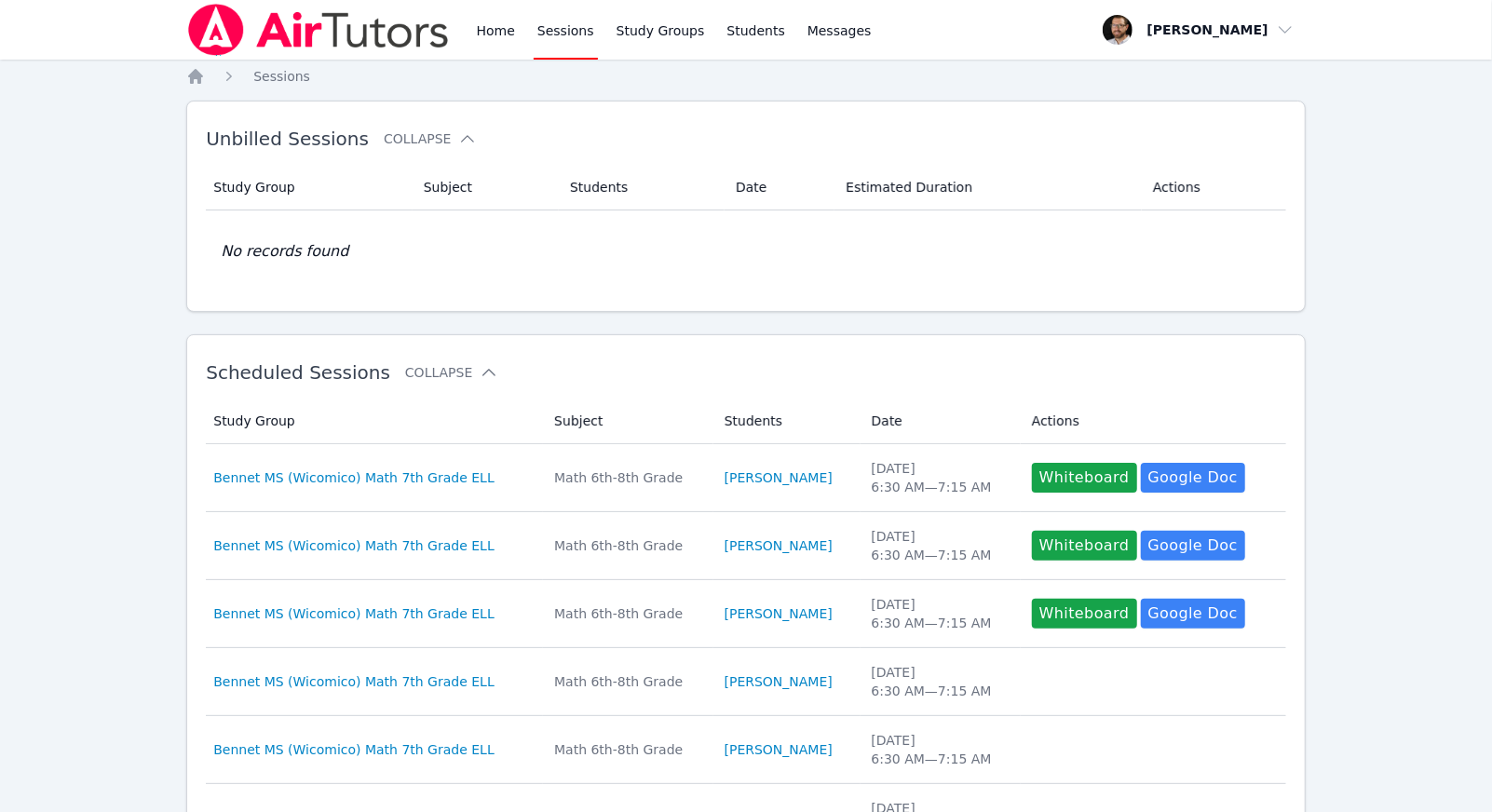
scroll to position [317, 0]
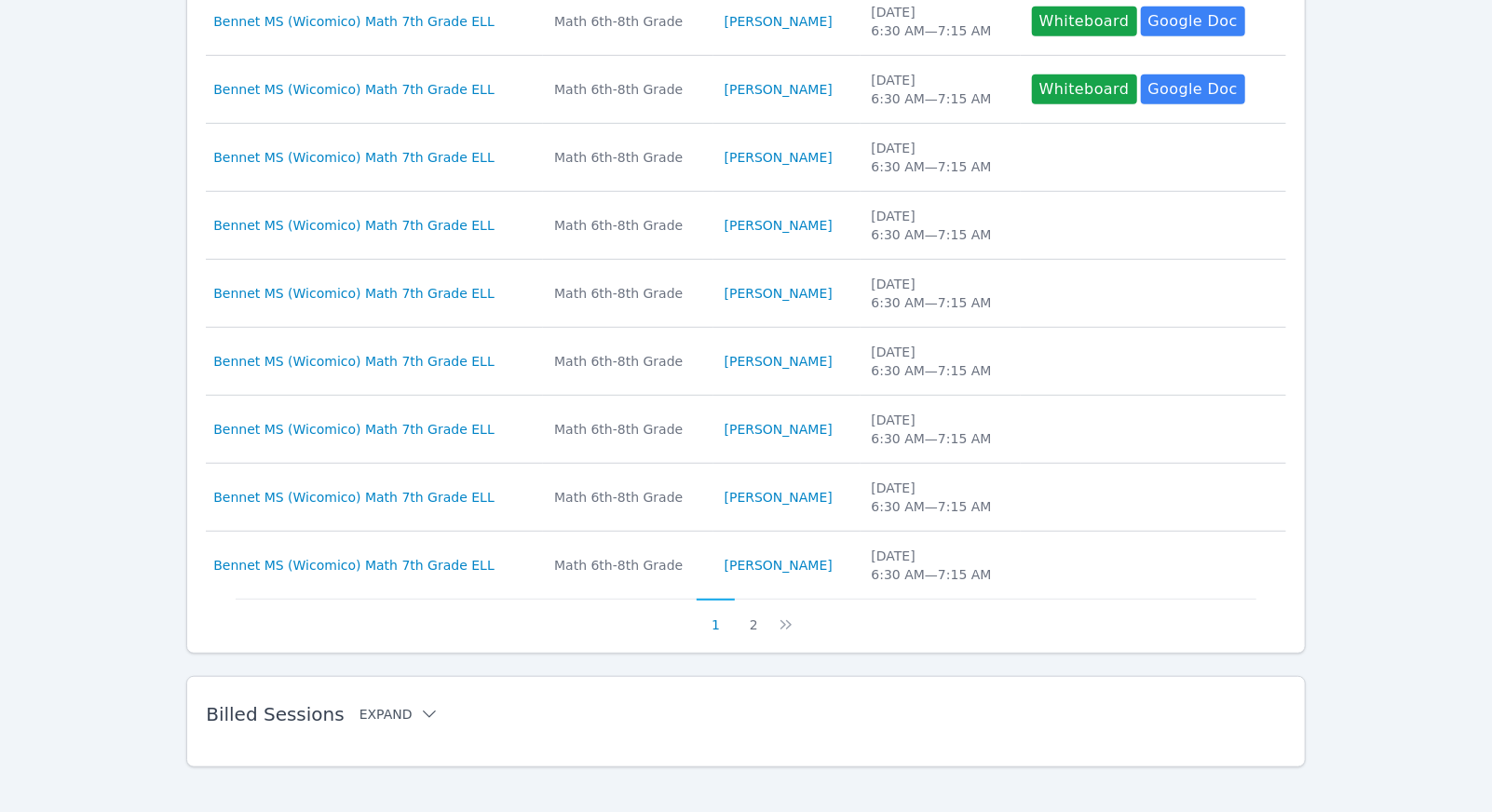
click at [395, 722] on button "Expand" at bounding box center [398, 714] width 79 height 18
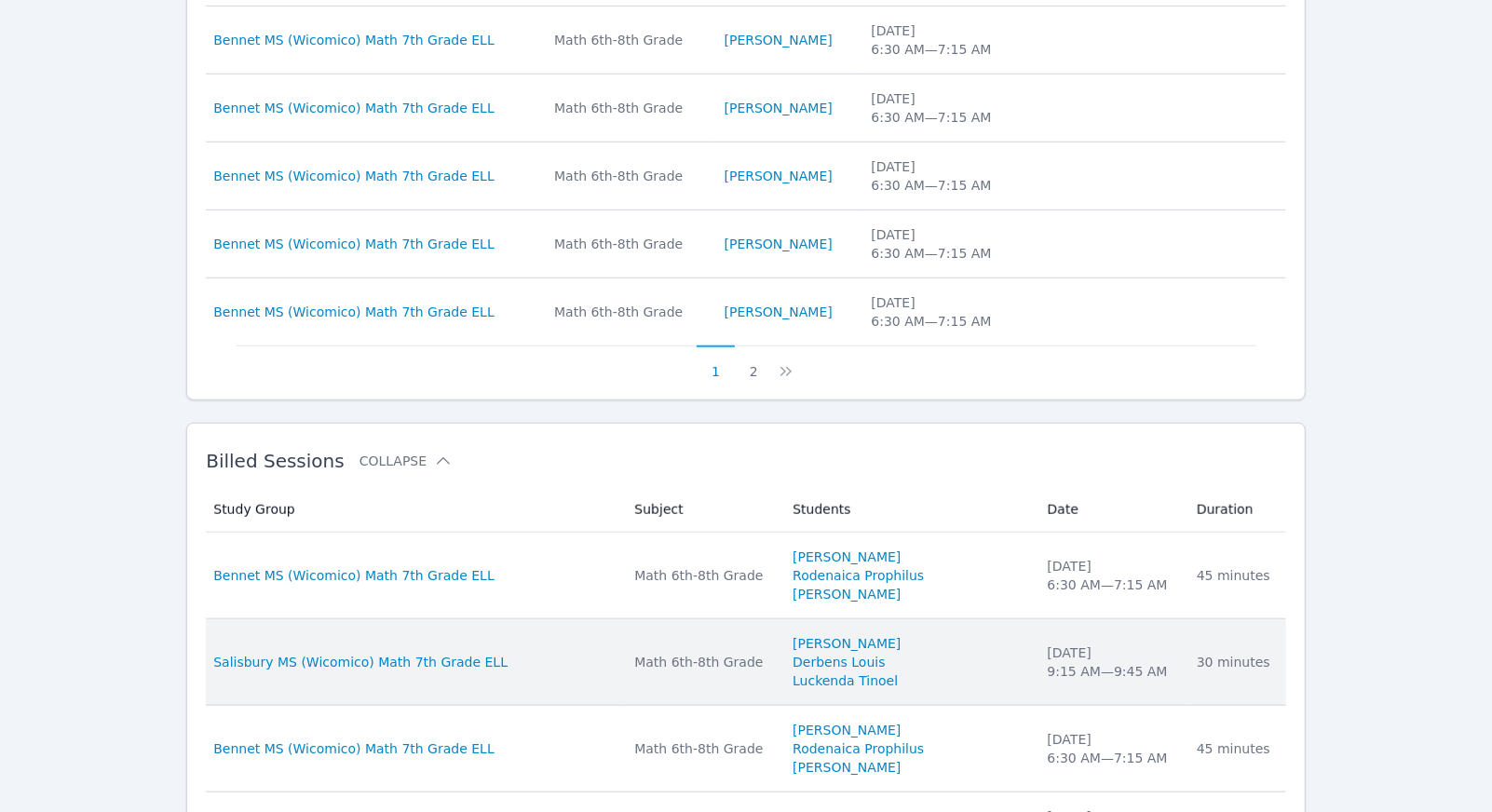
scroll to position [779, 0]
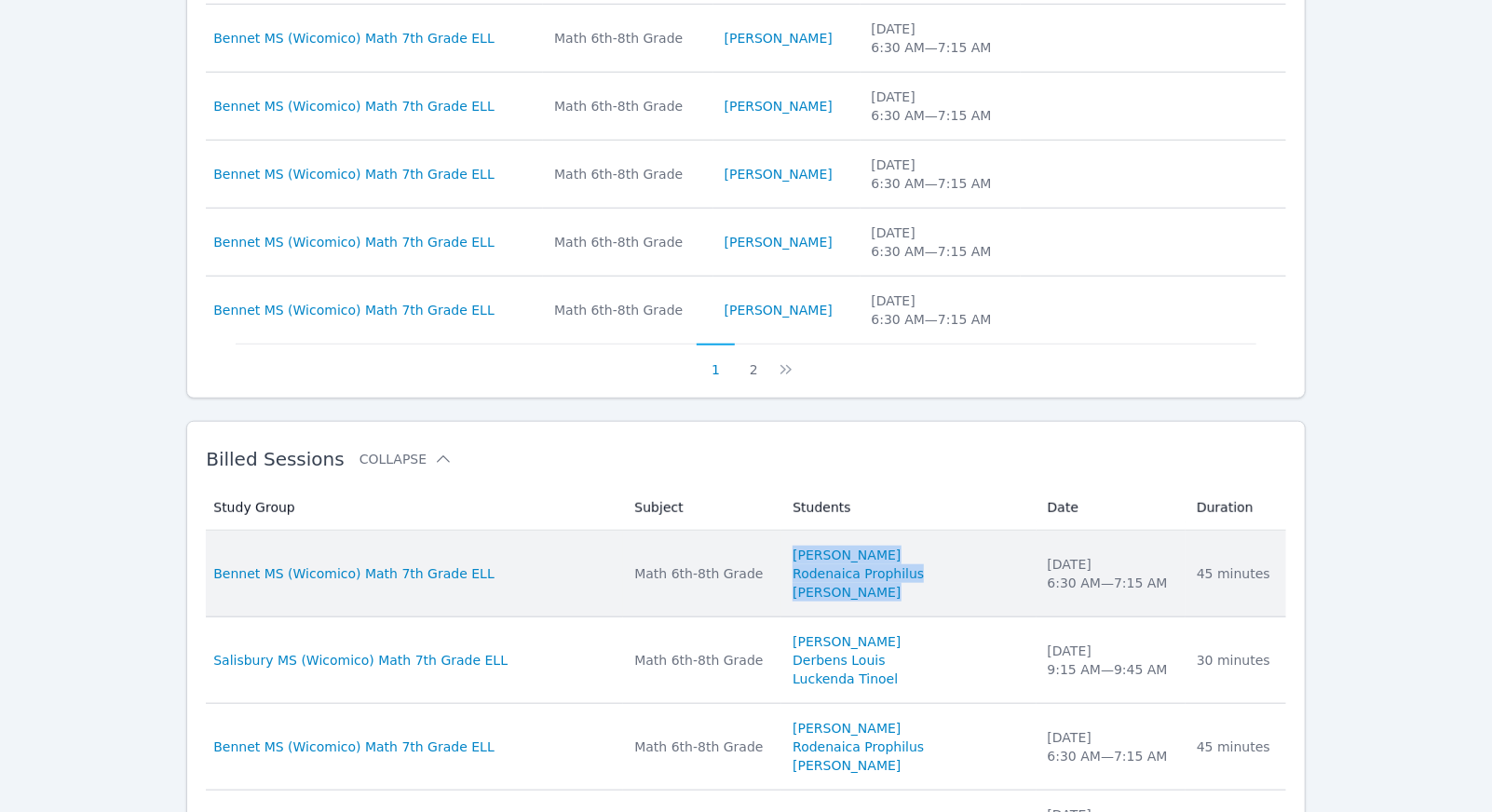
drag, startPoint x: 927, startPoint y: 601, endPoint x: 815, endPoint y: 549, distance: 123.5
click at [815, 549] on td "Students Hilary Ramos Rodenaica Prophilus Luan Da Silva" at bounding box center [908, 573] width 254 height 87
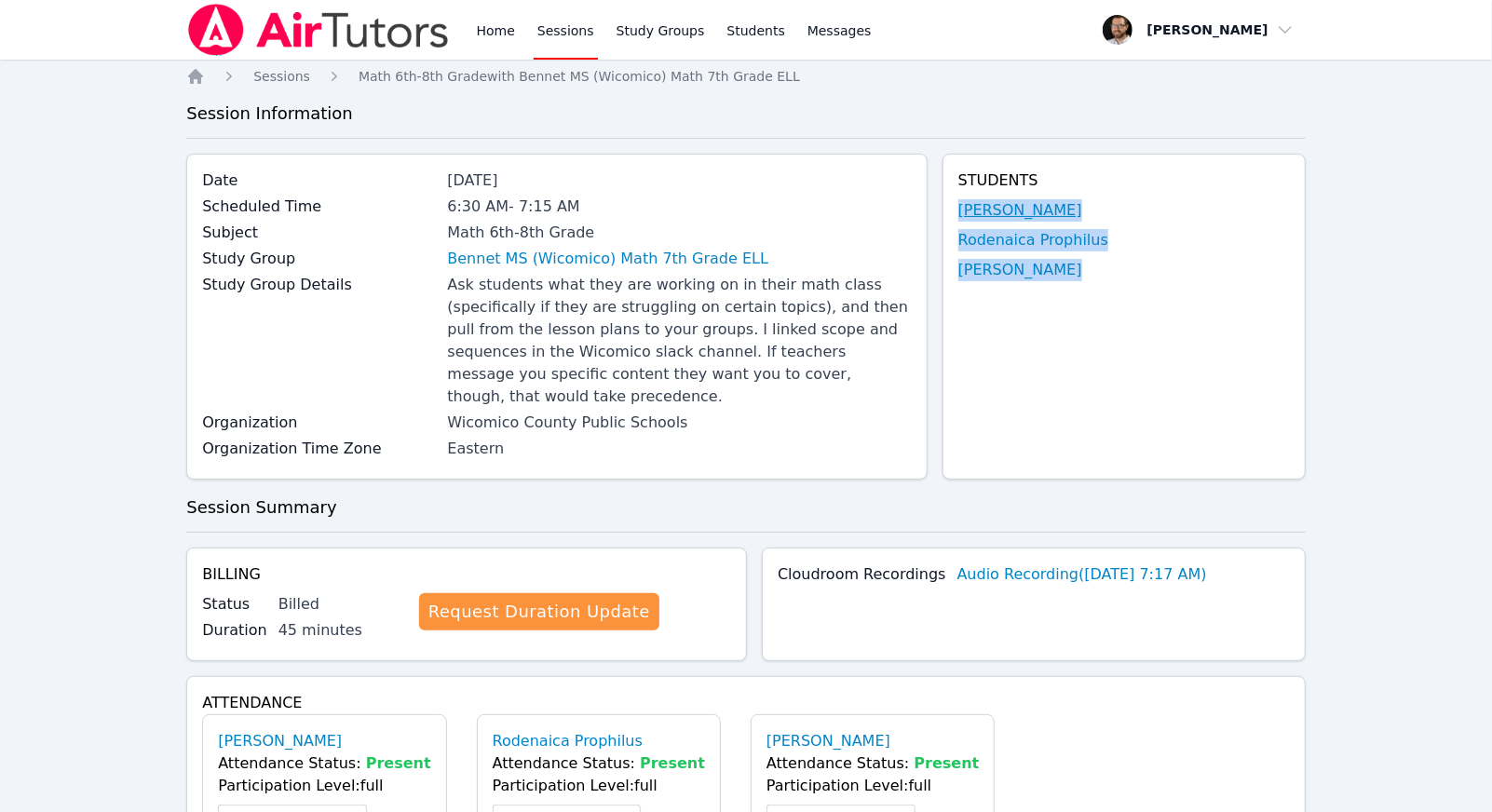
drag, startPoint x: 1096, startPoint y: 278, endPoint x: 964, endPoint y: 211, distance: 148.0
click at [964, 211] on div "Students Hilary Ramos Rodenaica Prophilus Luan Da Silva" at bounding box center [1124, 316] width 363 height 326
copy ul "Hilary Ramos Rodenaica Prophilus Luan Da Silva"
click at [265, 72] on span "Sessions" at bounding box center [281, 76] width 56 height 15
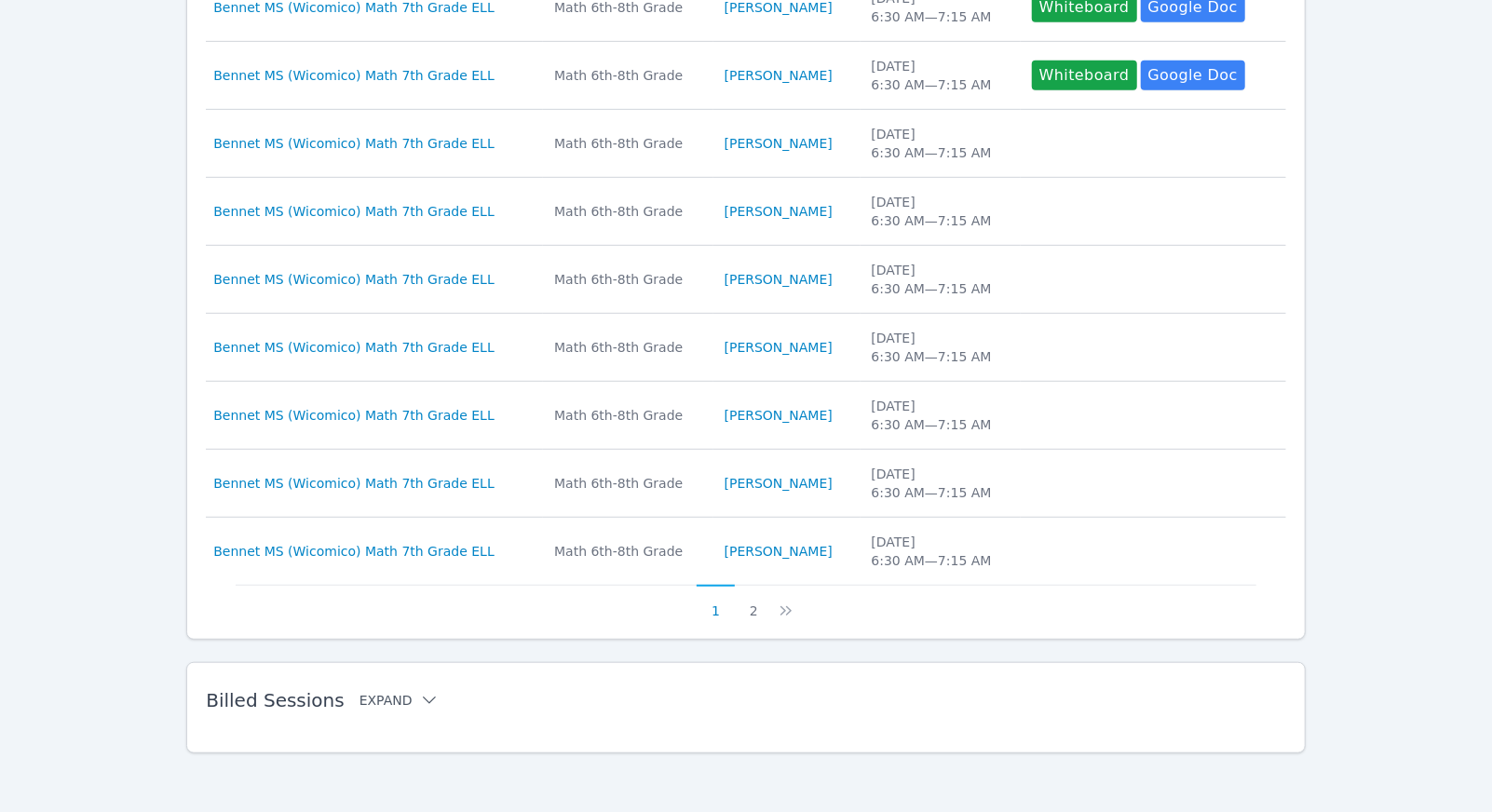
click at [387, 704] on button "Expand" at bounding box center [398, 700] width 79 height 18
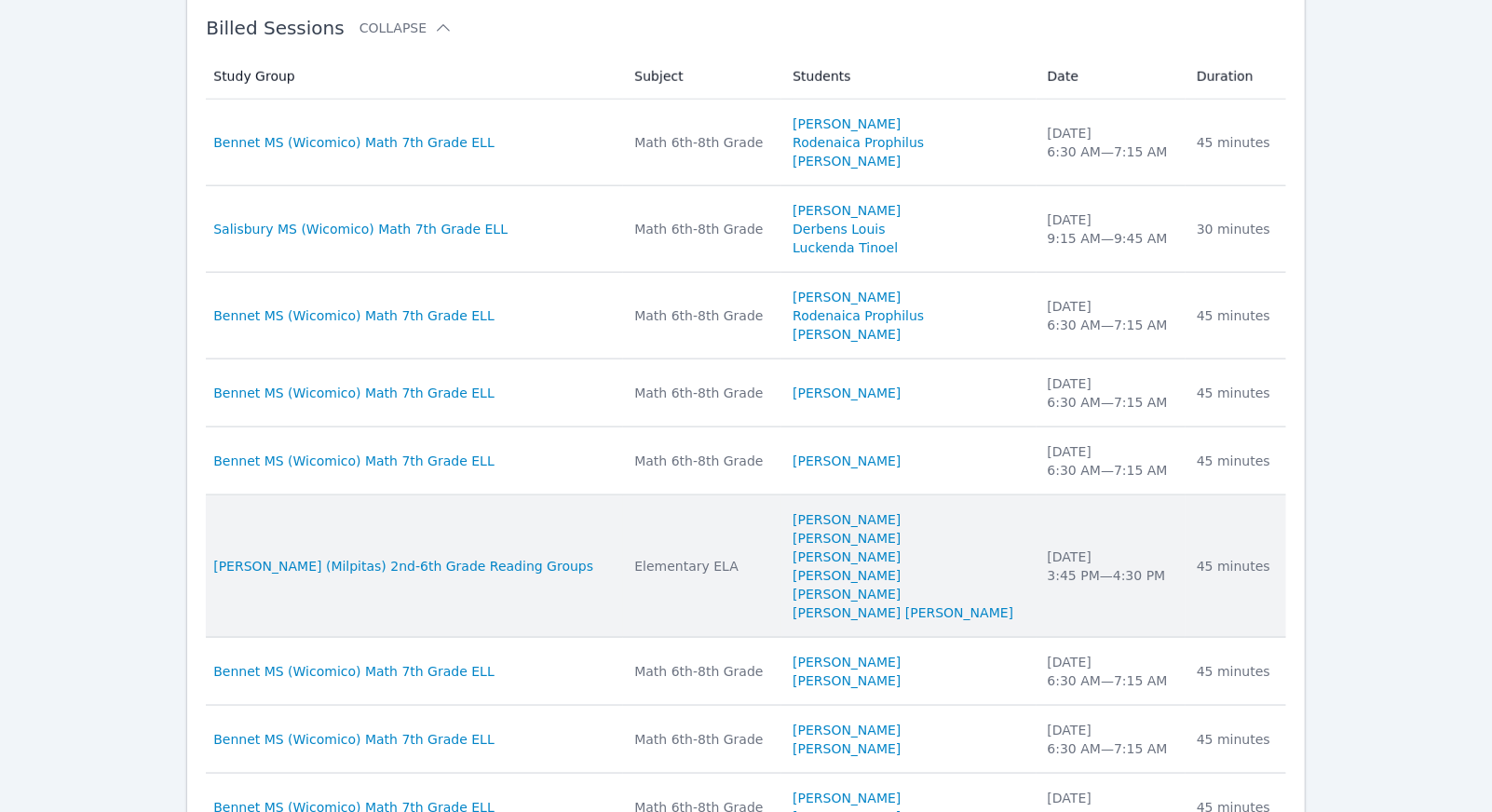
scroll to position [1212, 0]
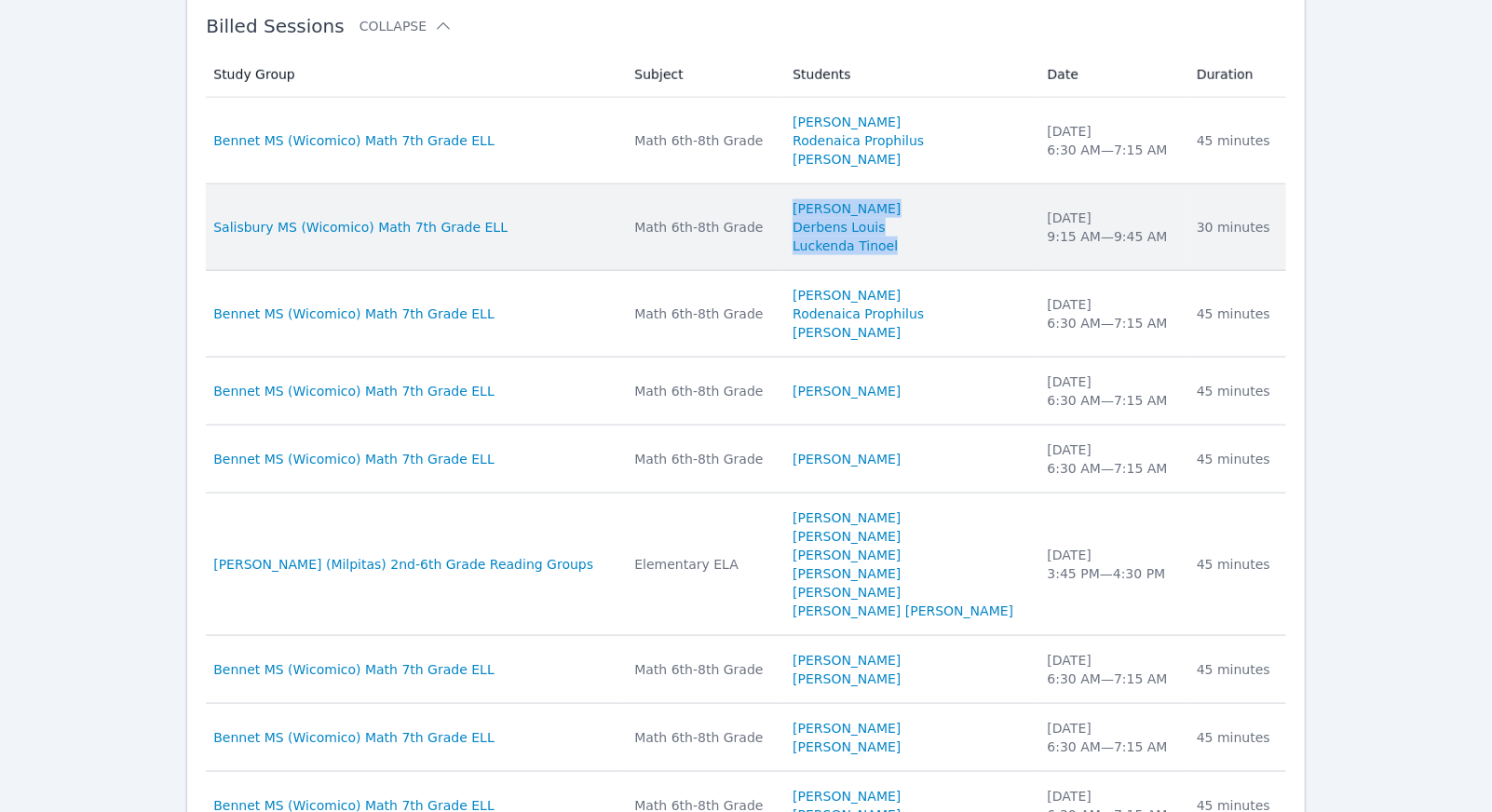
drag, startPoint x: 945, startPoint y: 255, endPoint x: 810, endPoint y: 209, distance: 142.6
click at [810, 209] on td "Students Paulo Gomes Silva Derbens Louis Luckenda Tinoel" at bounding box center [908, 227] width 254 height 87
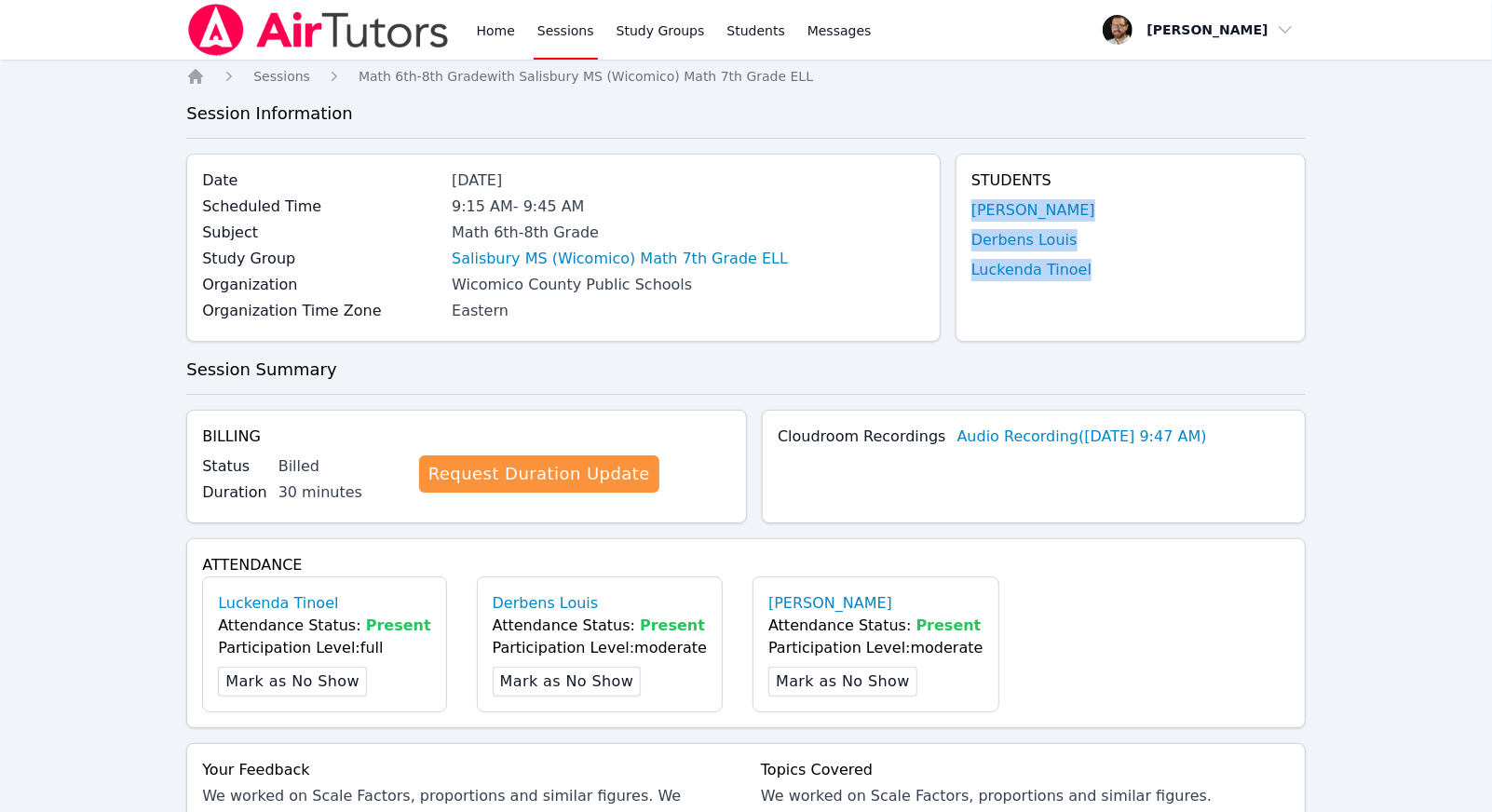
drag, startPoint x: 1127, startPoint y: 268, endPoint x: 958, endPoint y: 211, distance: 178.4
click at [958, 211] on div "Students Paulo Gomes Silva Derbens Louis Luckenda Tinoel" at bounding box center [1131, 247] width 351 height 188
copy ul "Paulo Gomes Silva Derbens Louis Luckenda Tinoel"
click at [616, 324] on div "Date Oct 13, 2025 Scheduled Time 9:15 AM - 9:45 AM Subject Math 6th-8th Grade S…" at bounding box center [563, 247] width 755 height 188
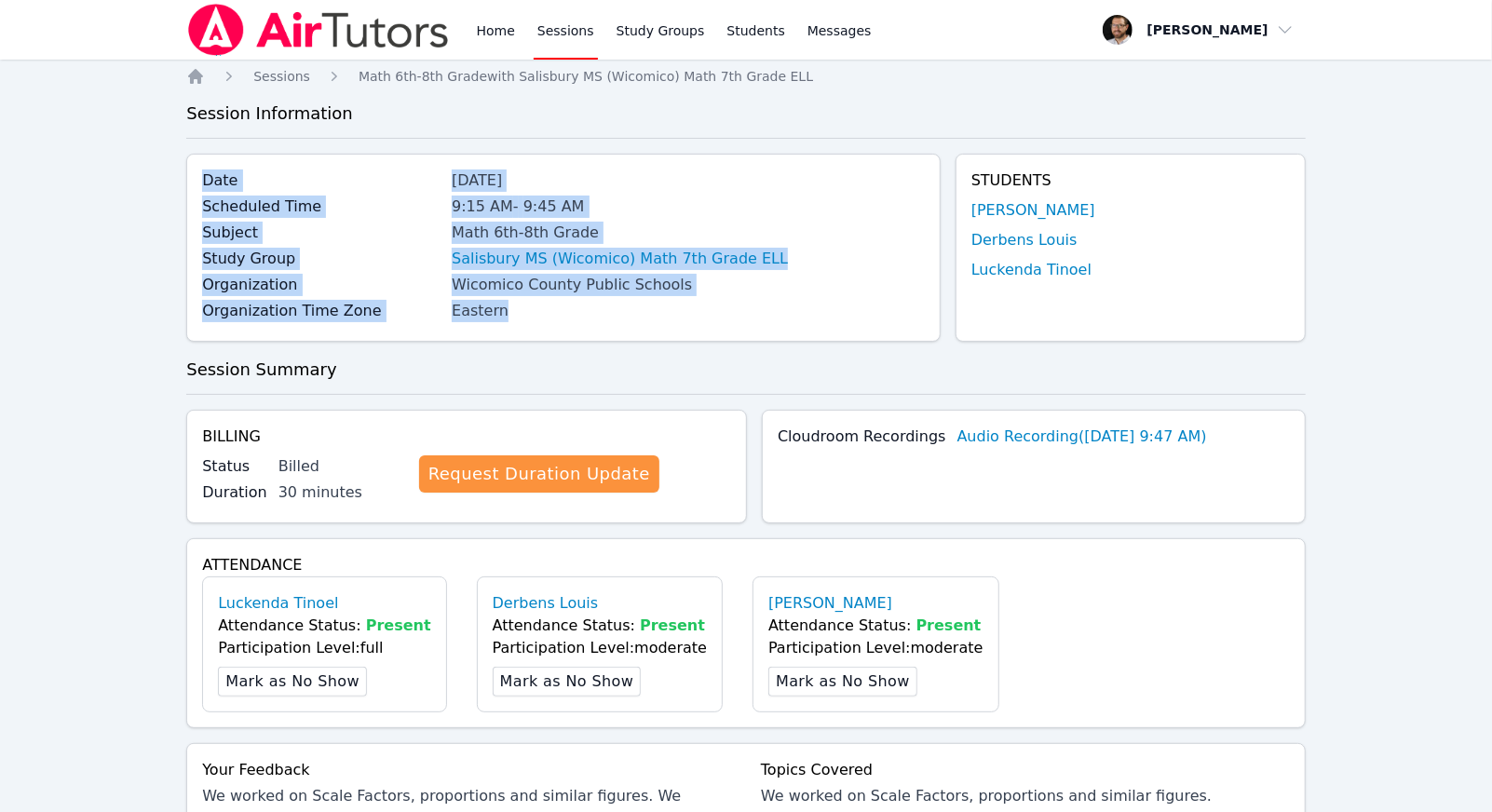
drag, startPoint x: 595, startPoint y: 324, endPoint x: 200, endPoint y: 182, distance: 419.7
click at [200, 182] on div "Date Oct 13, 2025 Scheduled Time 9:15 AM - 9:45 AM Subject Math 6th-8th Grade S…" at bounding box center [563, 247] width 755 height 188
copy div "Date Oct 13, 2025 Scheduled Time 9:15 AM - 9:45 AM Subject Math 6th-8th Grade S…"
